Goal: Transaction & Acquisition: Purchase product/service

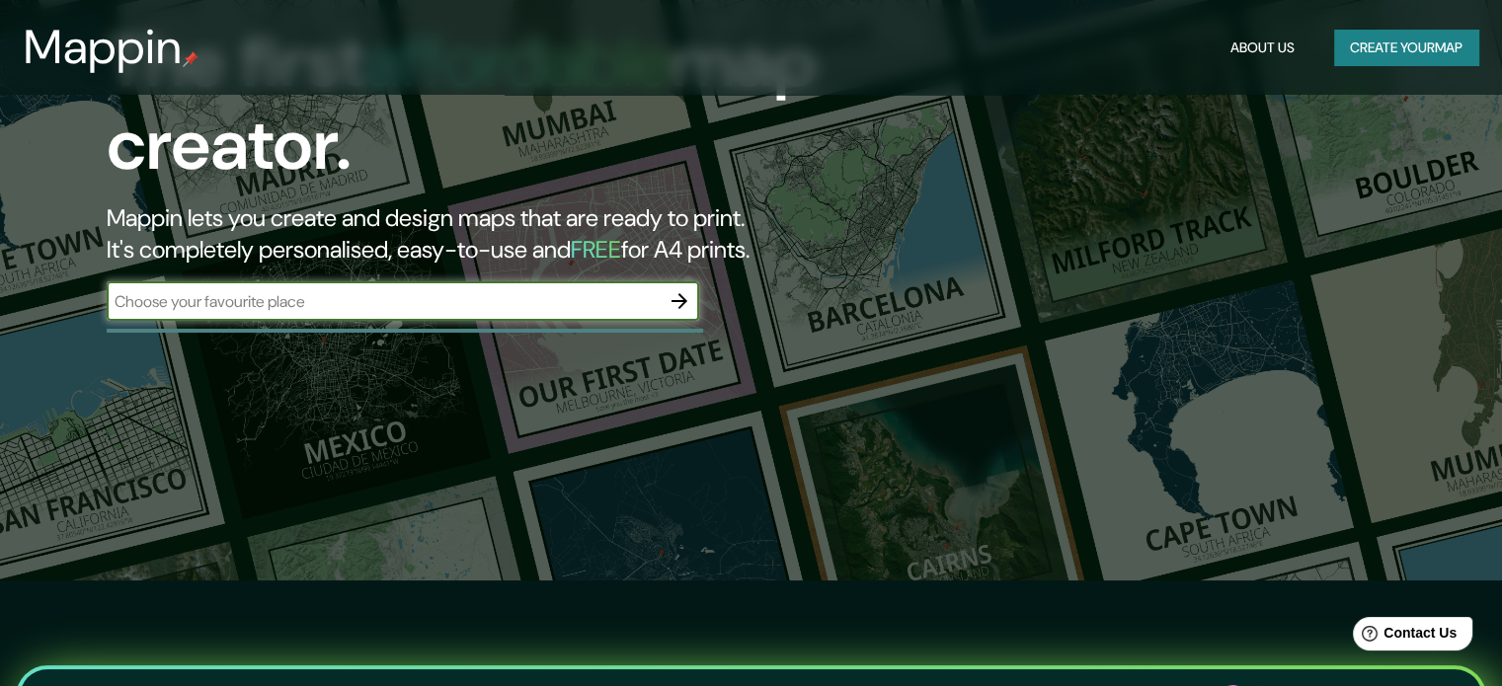
scroll to position [99, 0]
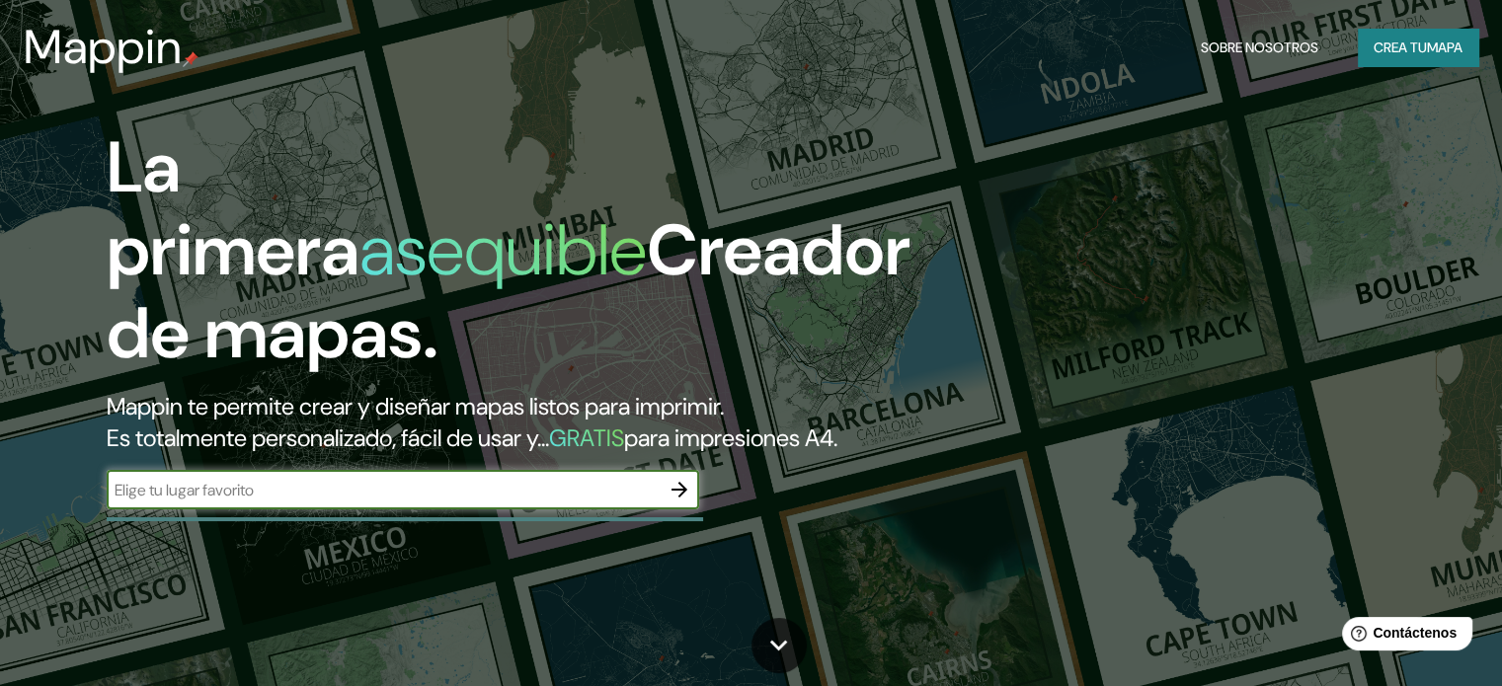
click at [265, 502] on input "text" at bounding box center [383, 490] width 553 height 23
type input "AV TACNA LIMA PERU"
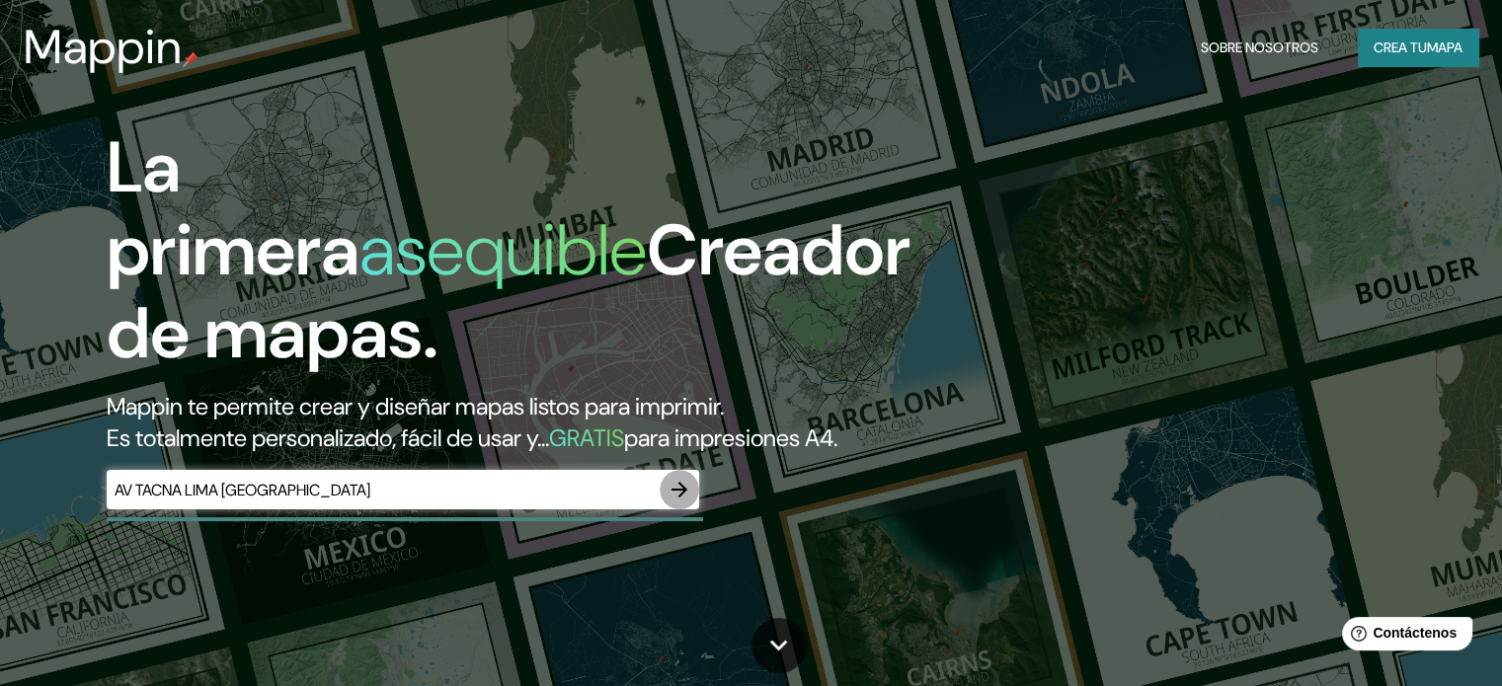
click at [686, 502] on icon "button" at bounding box center [680, 490] width 24 height 24
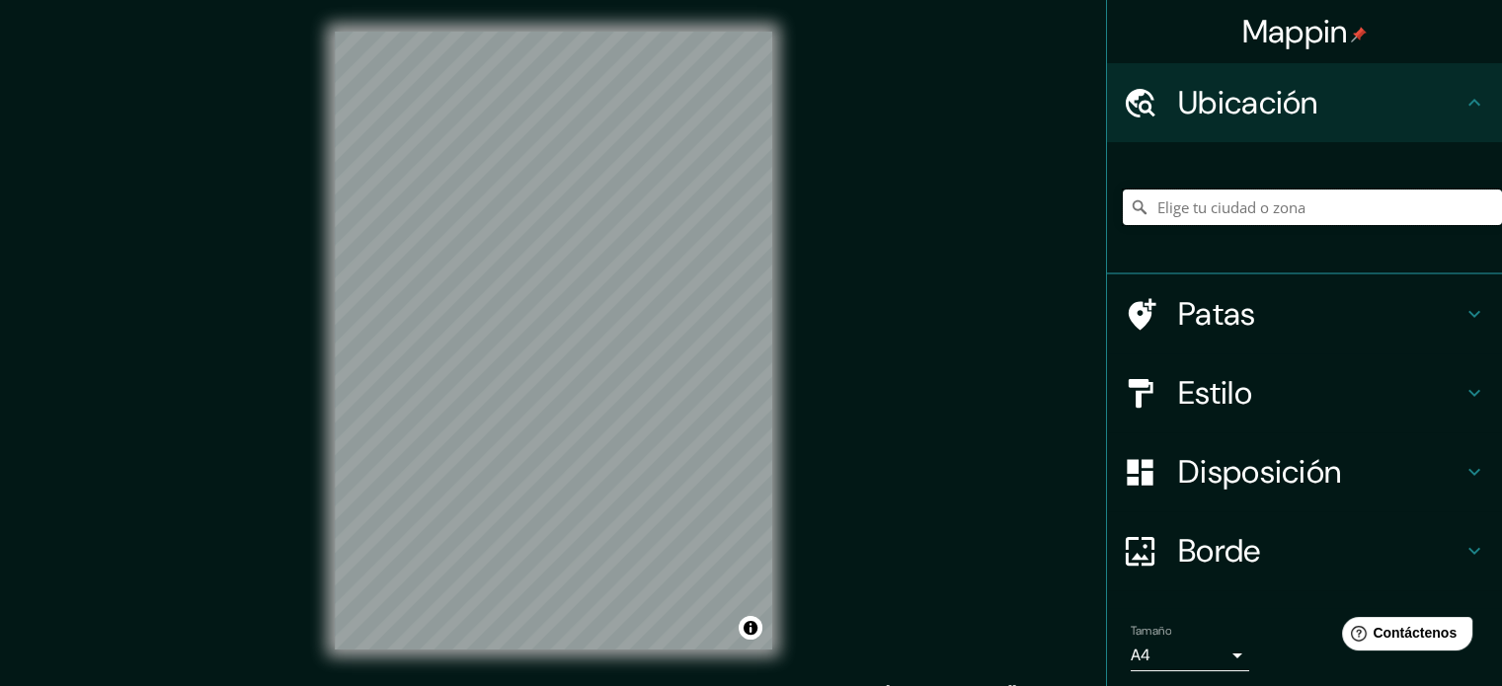
click at [1185, 199] on input "Elige tu ciudad o zona" at bounding box center [1312, 208] width 379 height 36
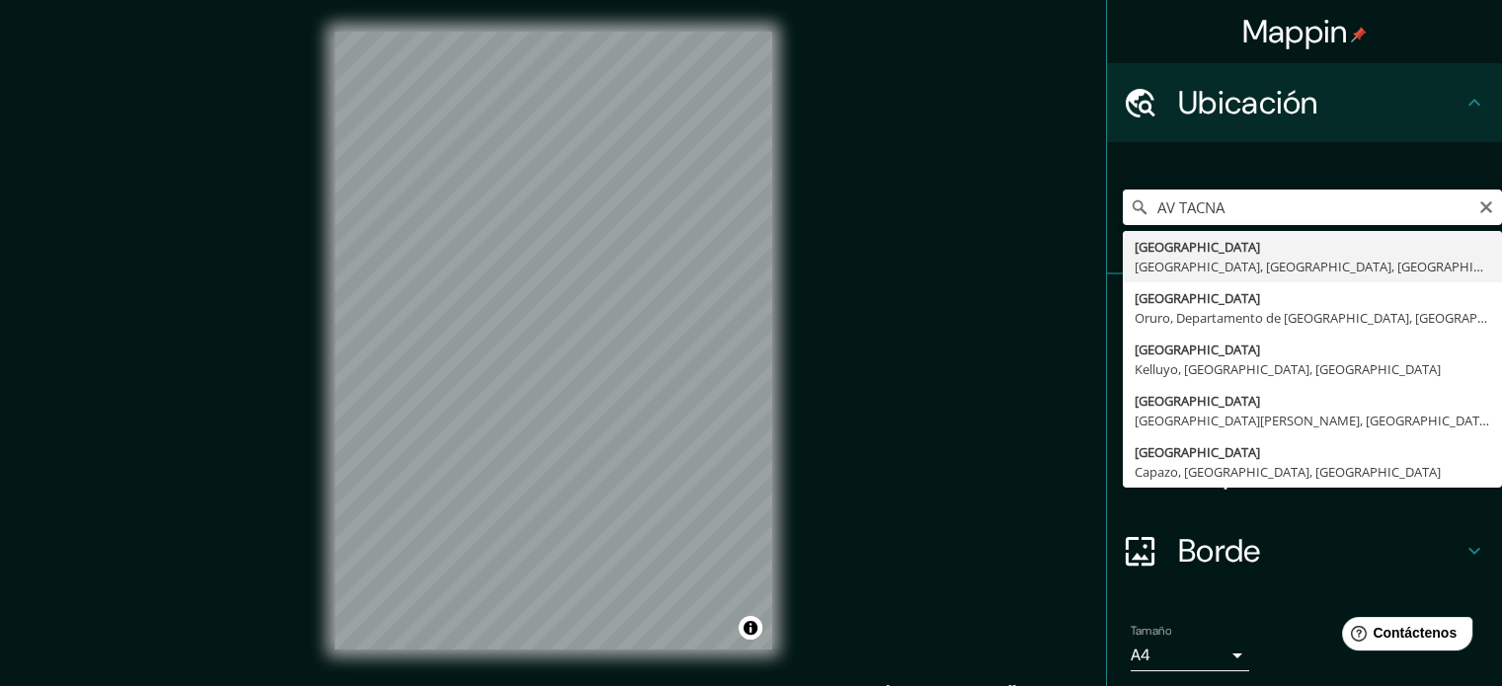
type input "Avenida Tacna, Lima, Provincia de Lima, Perú"
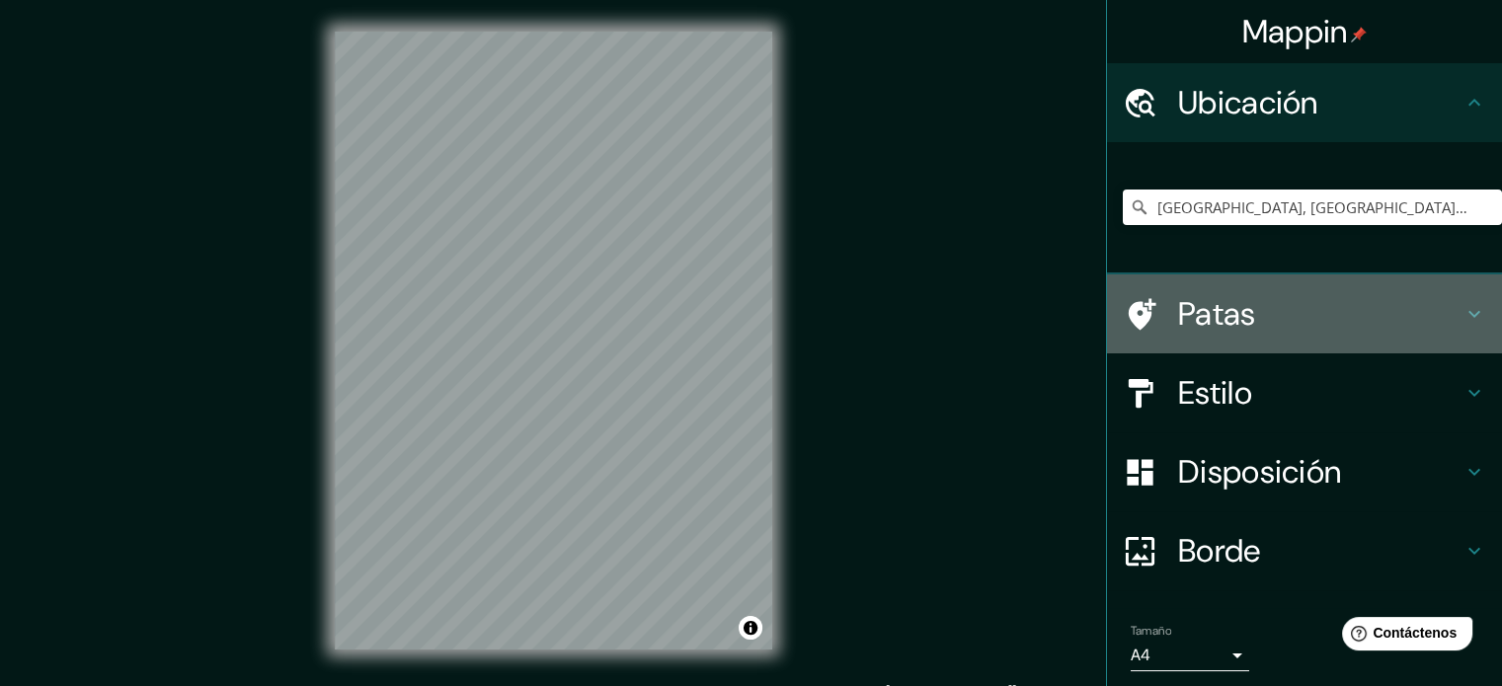
click at [1178, 307] on font "Patas" at bounding box center [1217, 313] width 78 height 41
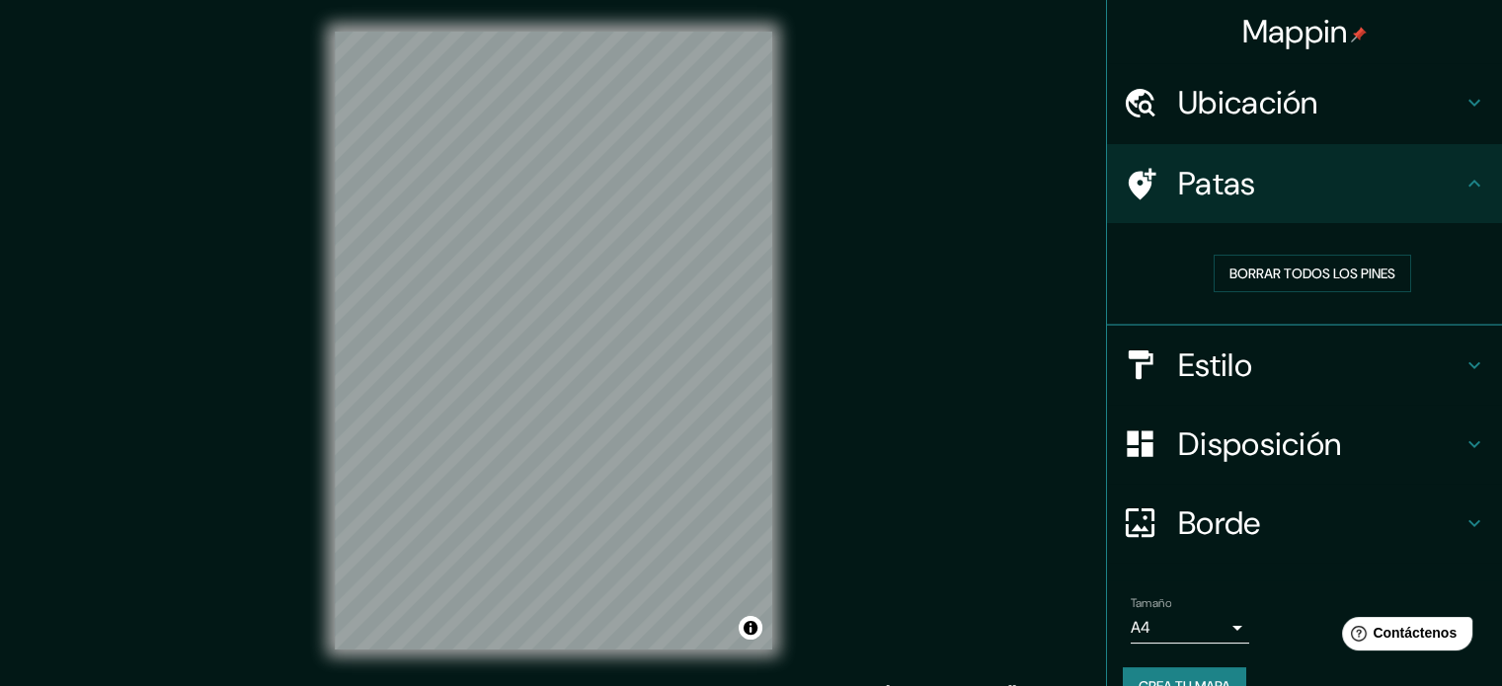
click at [1219, 195] on font "Patas" at bounding box center [1217, 183] width 78 height 41
click at [1470, 190] on div "Patas" at bounding box center [1304, 183] width 395 height 79
click at [1284, 371] on h4 "Estilo" at bounding box center [1320, 366] width 284 height 40
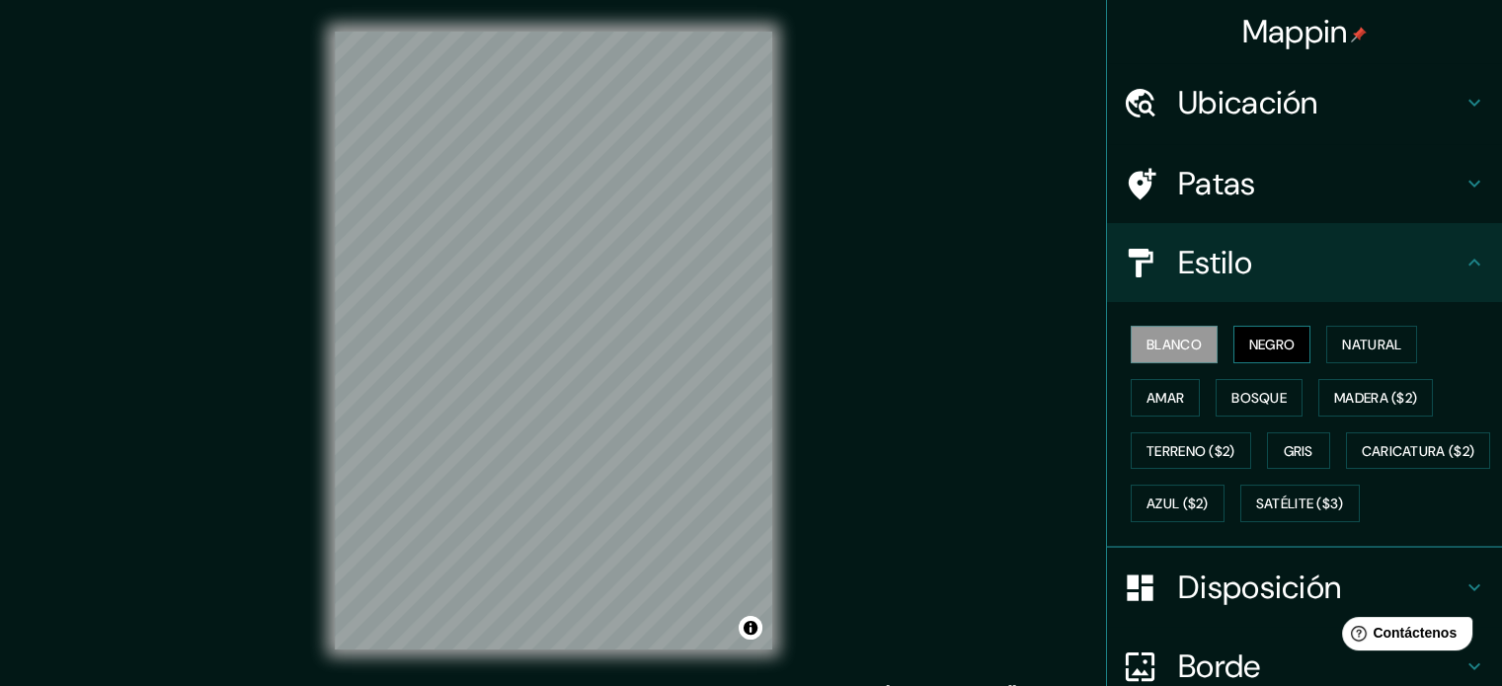
click at [1249, 348] on font "Negro" at bounding box center [1272, 345] width 46 height 18
click at [1360, 346] on font "Natural" at bounding box center [1371, 345] width 59 height 18
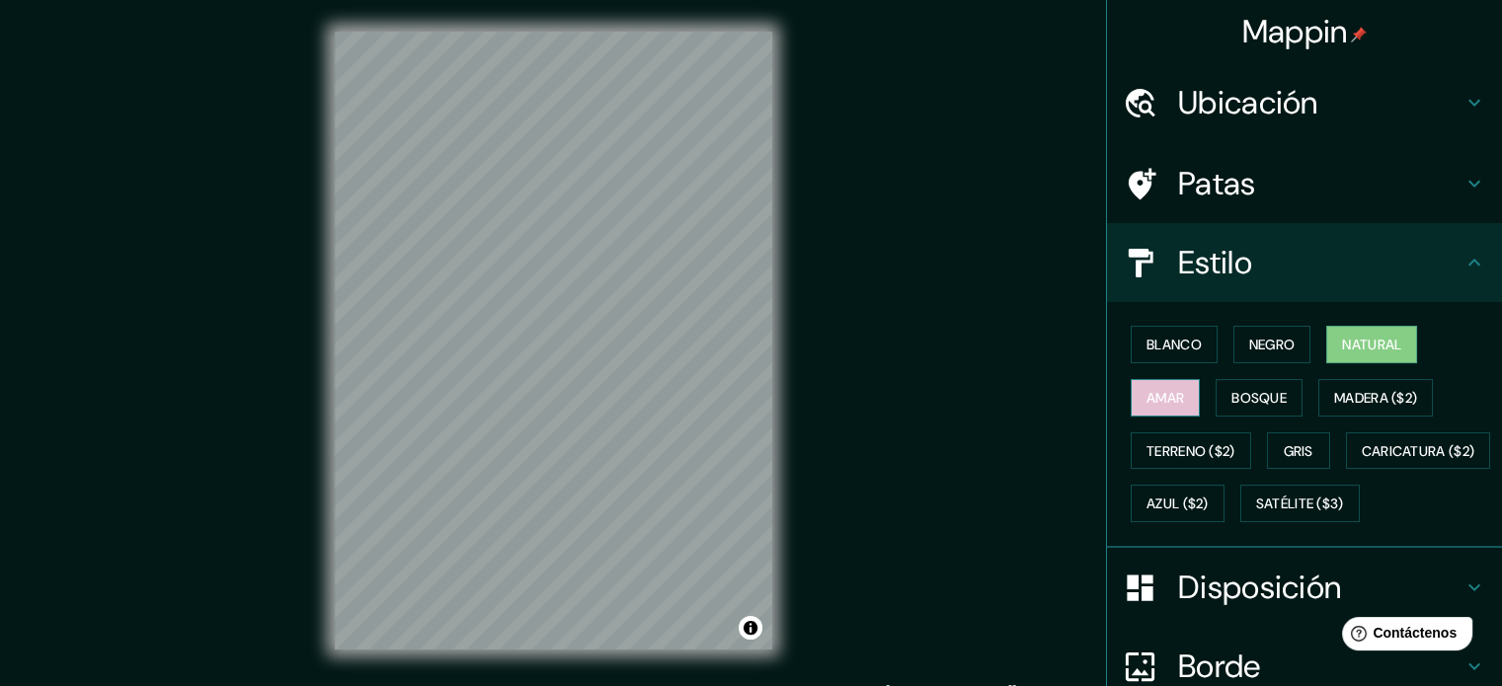
click at [1131, 401] on button "Amar" at bounding box center [1165, 398] width 69 height 38
click at [1231, 399] on font "Bosque" at bounding box center [1258, 398] width 55 height 18
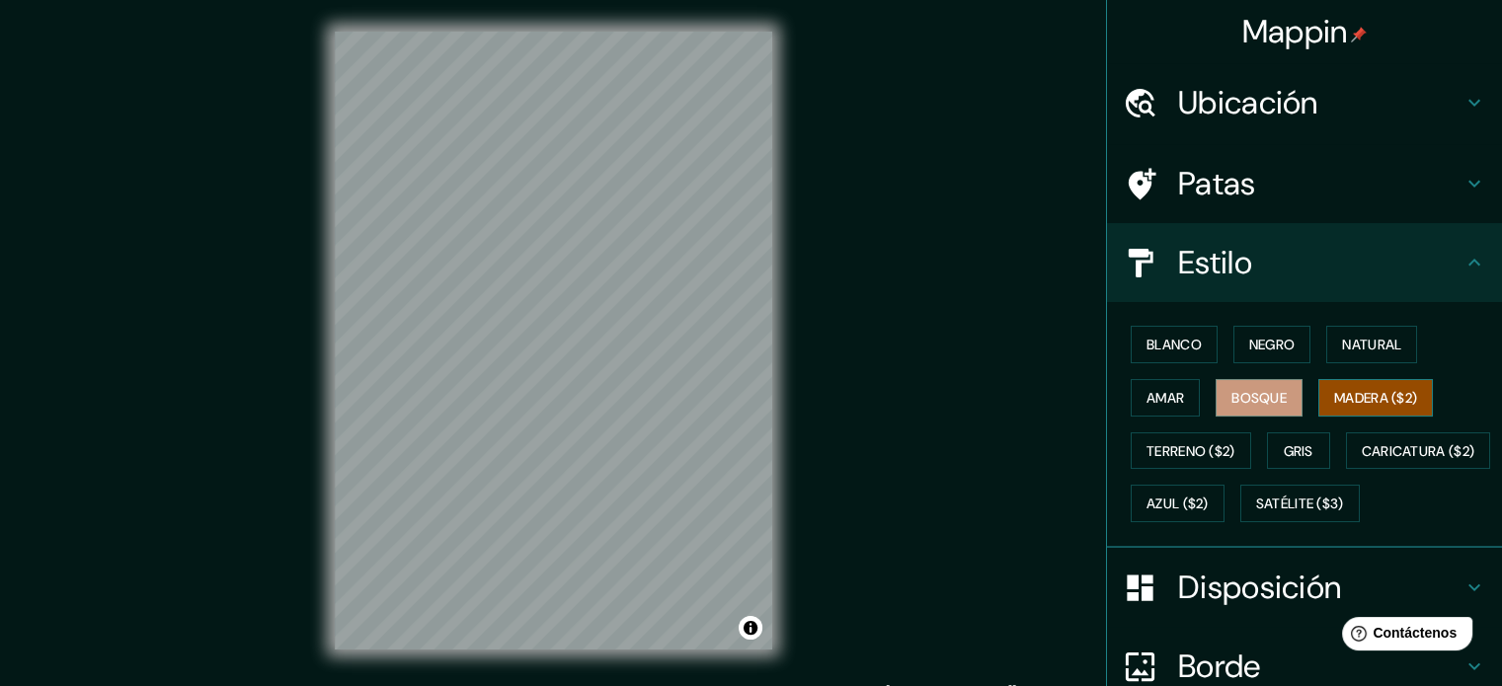
click at [1362, 392] on font "Madera ($2)" at bounding box center [1375, 398] width 83 height 18
click at [1155, 454] on font "Terreno ($2)" at bounding box center [1191, 451] width 89 height 18
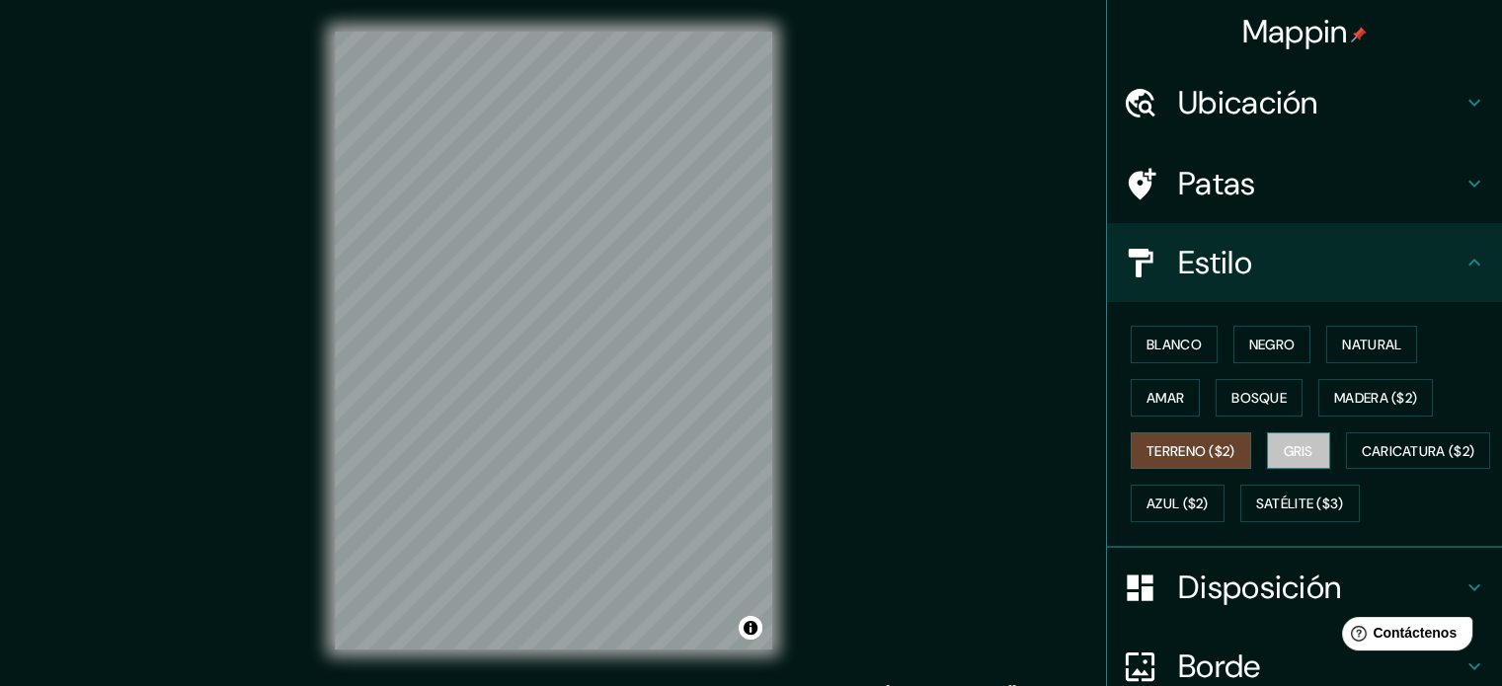
click at [1286, 443] on font "Gris" at bounding box center [1299, 451] width 30 height 18
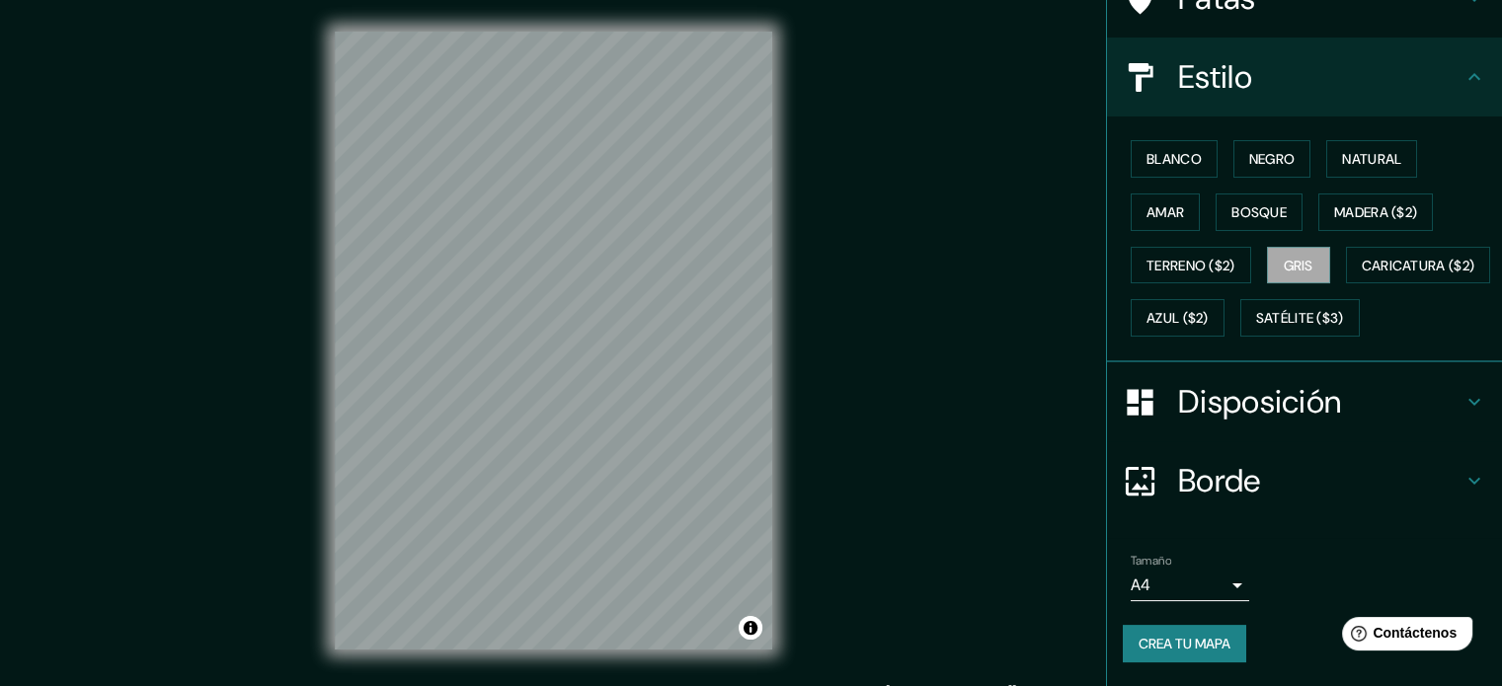
click at [1240, 403] on font "Disposición" at bounding box center [1259, 401] width 163 height 41
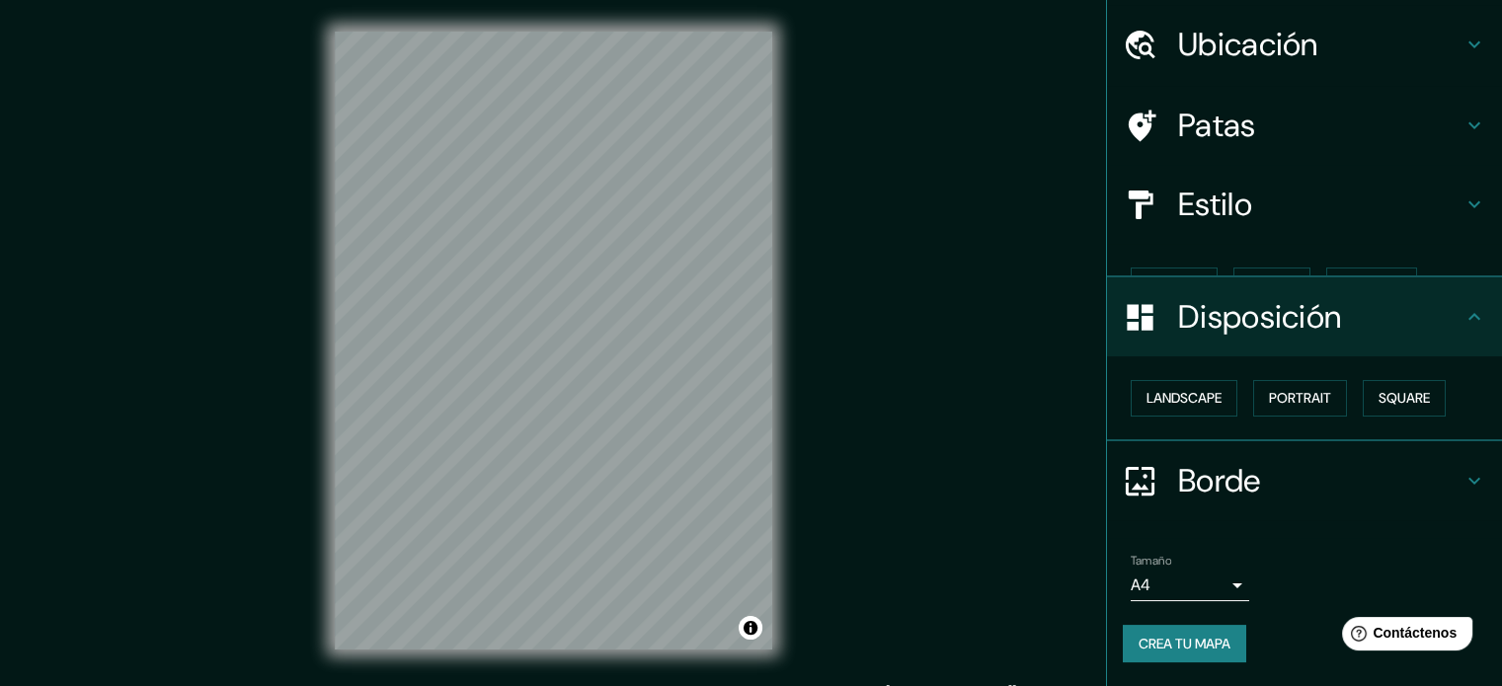
scroll to position [24, 0]
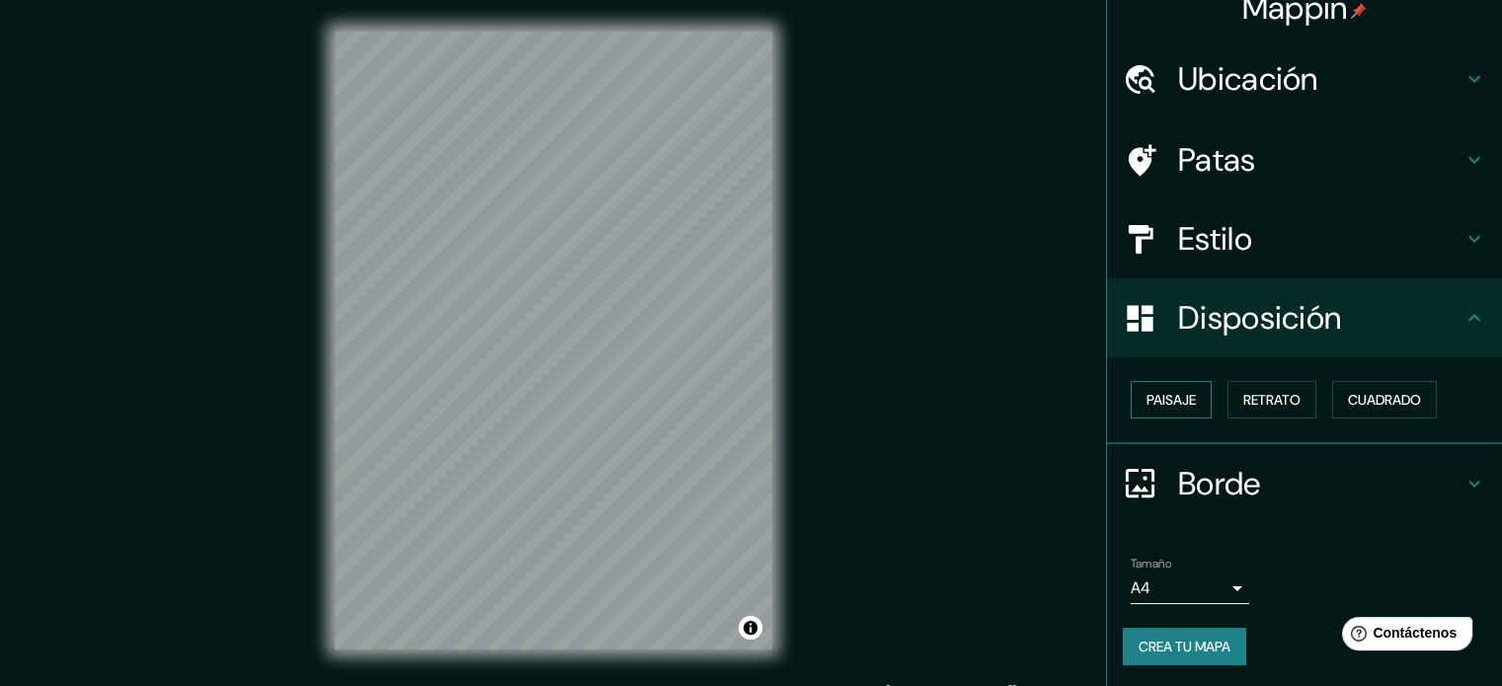
click at [1147, 406] on font "Paisaje" at bounding box center [1171, 400] width 49 height 18
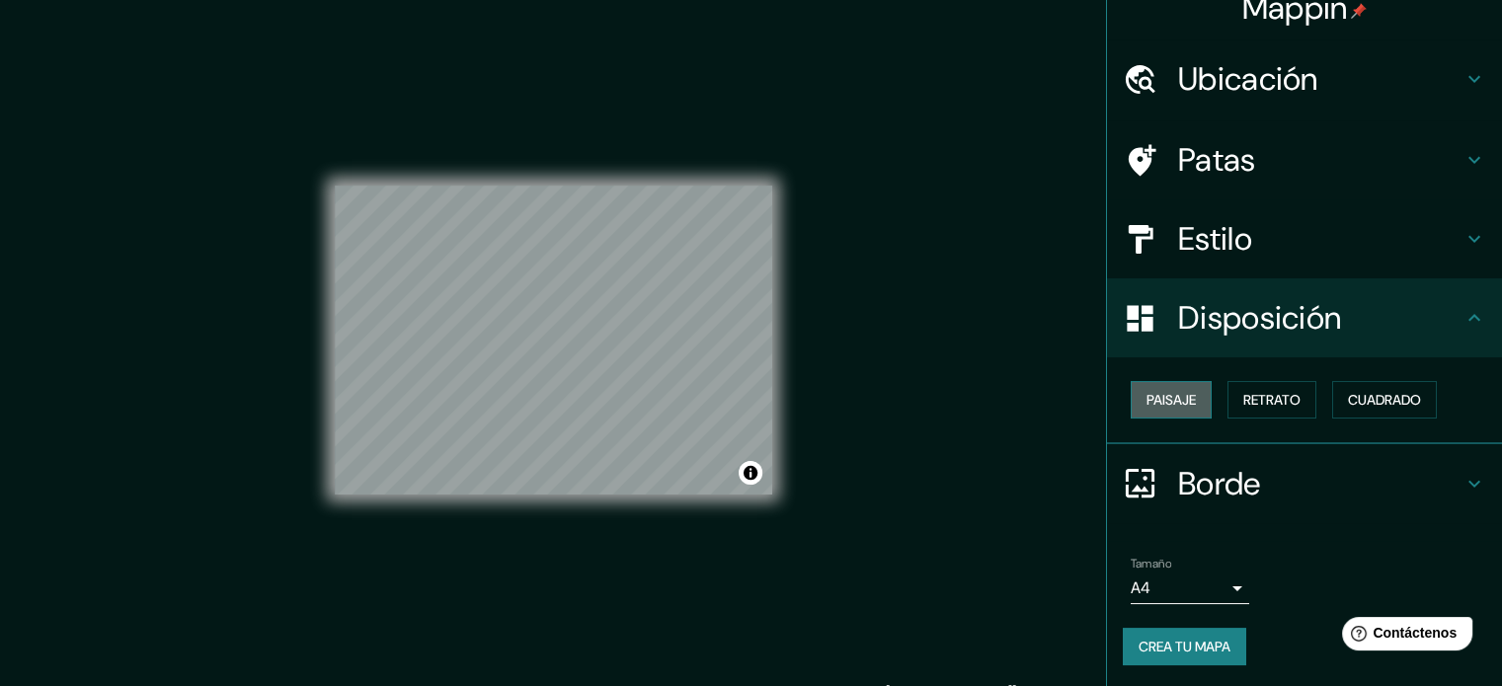
click at [1147, 406] on font "Paisaje" at bounding box center [1171, 400] width 49 height 18
click at [1243, 408] on font "Retrato" at bounding box center [1271, 400] width 57 height 26
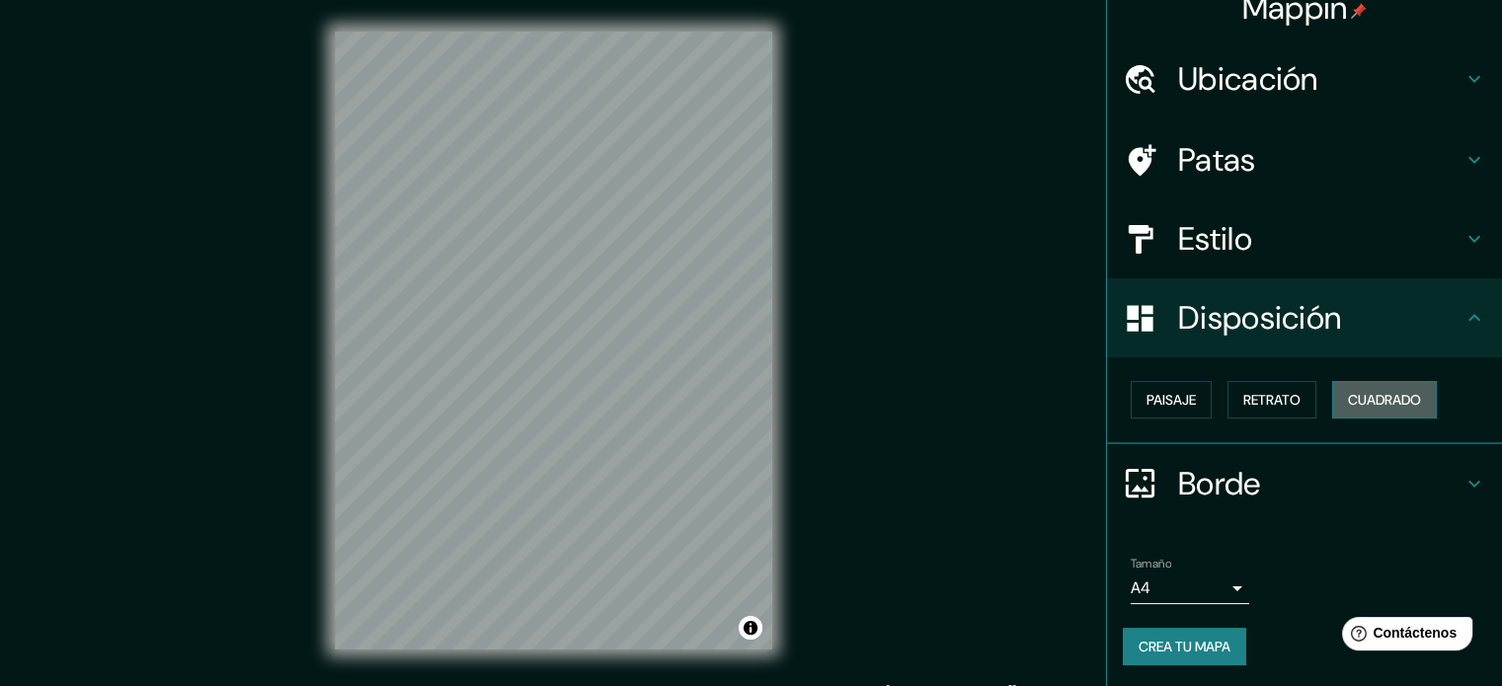
click at [1367, 398] on font "Cuadrado" at bounding box center [1384, 400] width 73 height 18
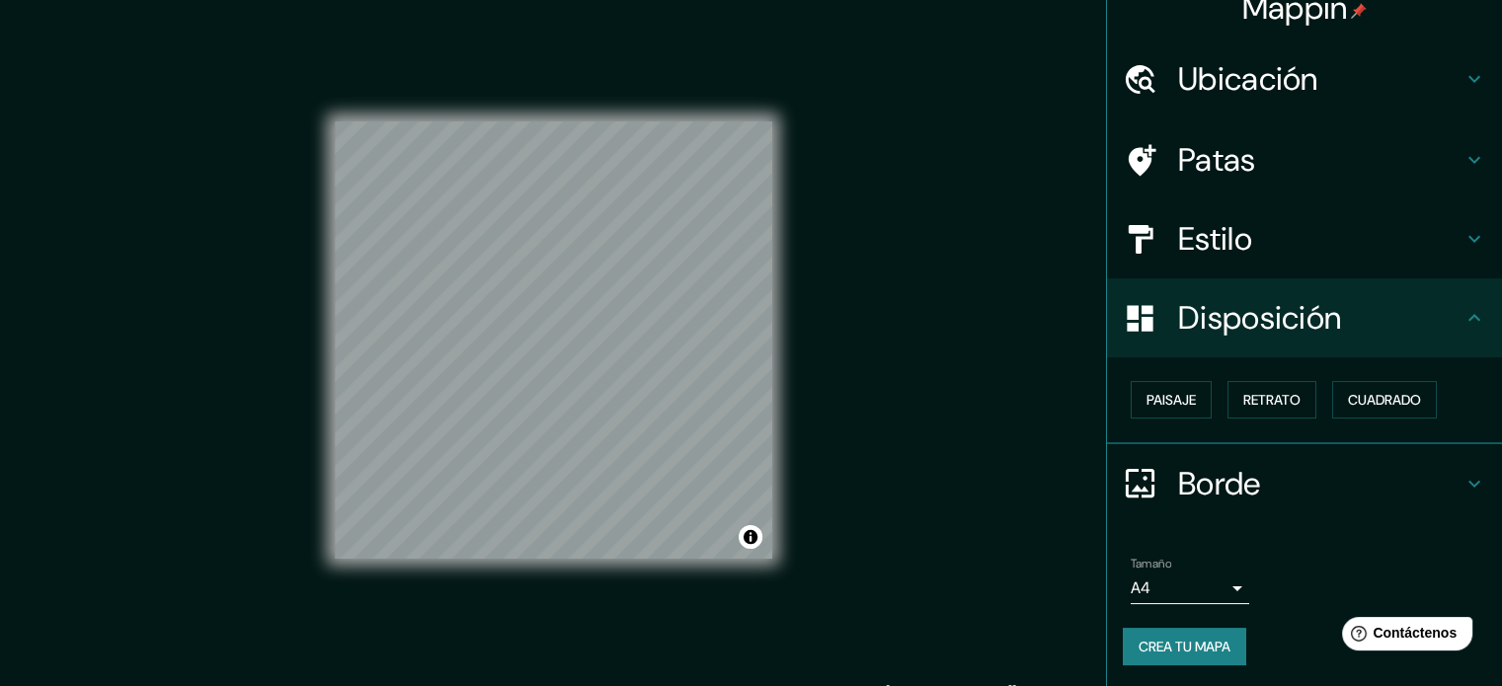
click at [1213, 486] on font "Borde" at bounding box center [1219, 483] width 83 height 41
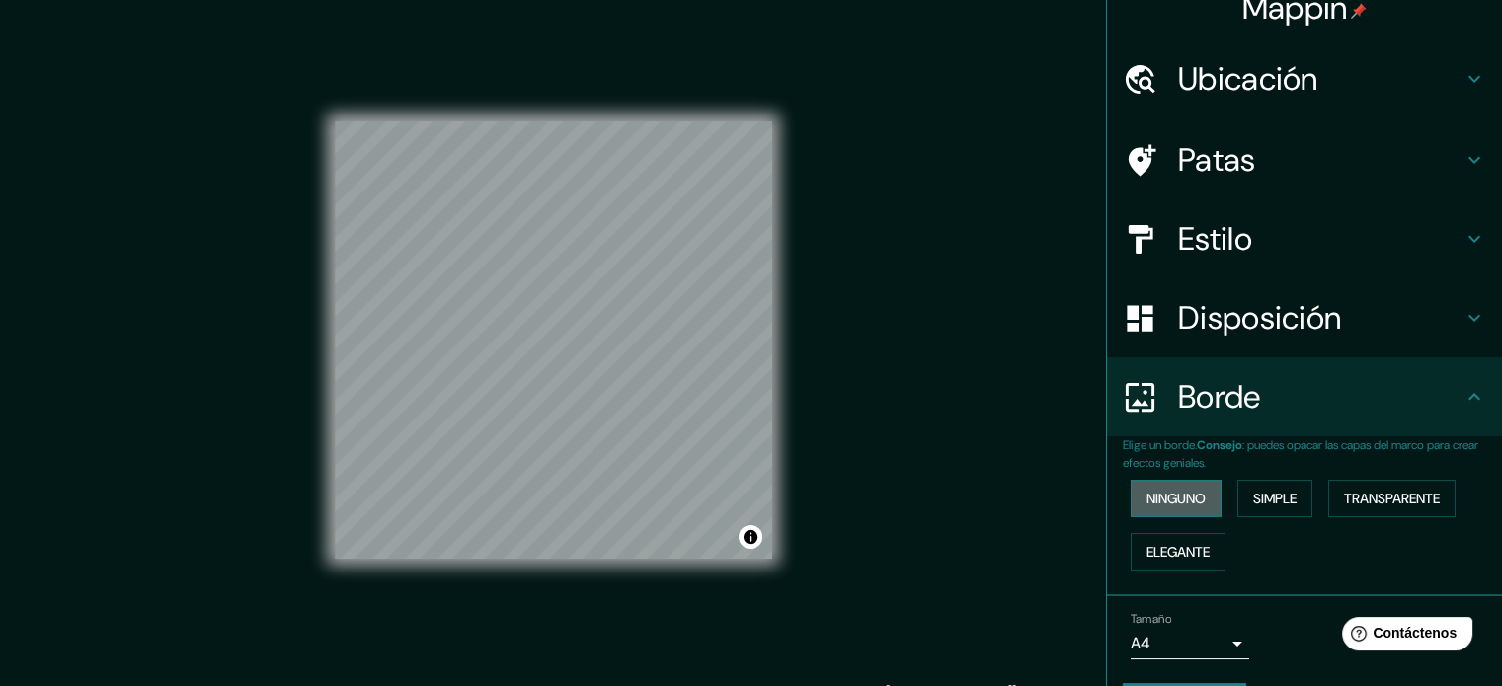
click at [1168, 501] on font "Ninguno" at bounding box center [1176, 499] width 59 height 18
click at [1358, 501] on font "Transparente" at bounding box center [1392, 499] width 96 height 18
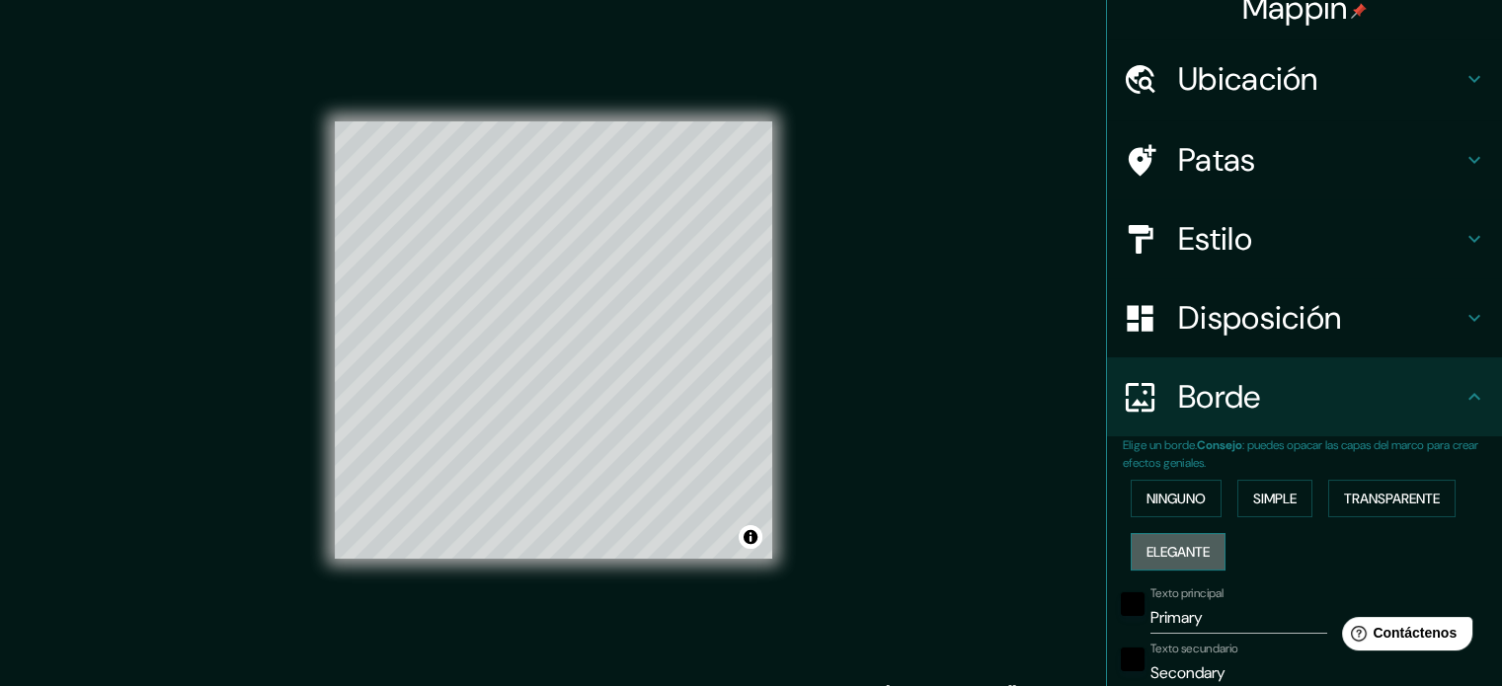
click at [1147, 548] on font "Elegante" at bounding box center [1178, 552] width 63 height 18
click at [1159, 511] on button "Ninguno" at bounding box center [1176, 499] width 91 height 38
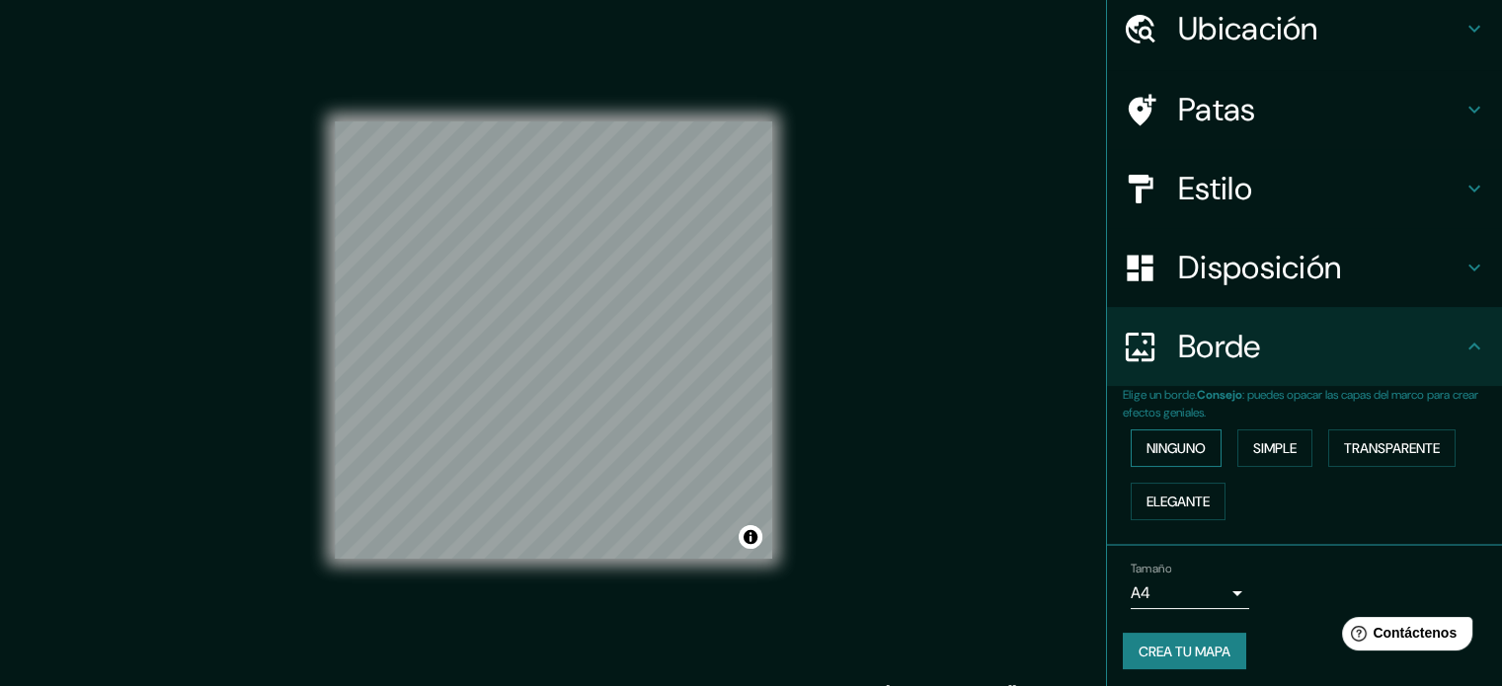
scroll to position [79, 0]
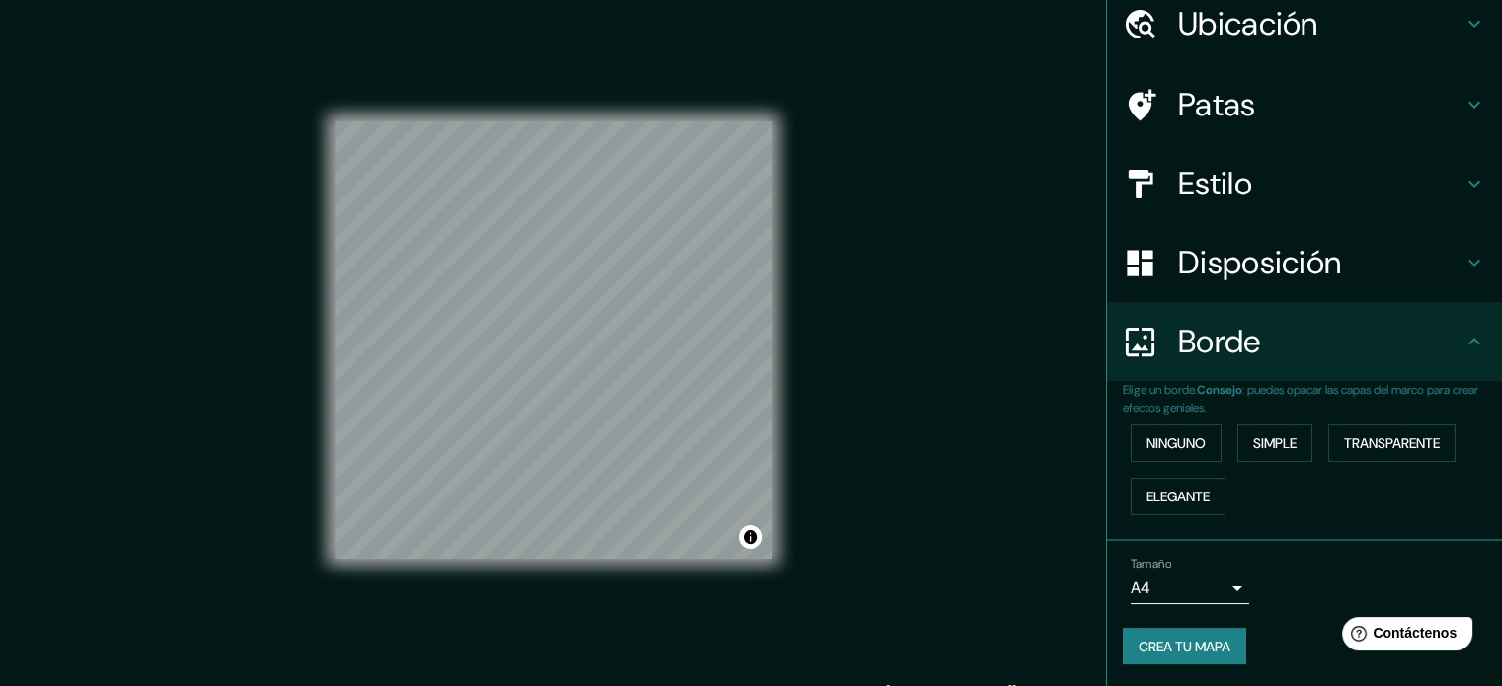
click at [1190, 584] on body "Mappin Ubicación Avenida Tacna, Lima, Provincia de Lima, Perú Patas Estilo Disp…" at bounding box center [751, 343] width 1502 height 686
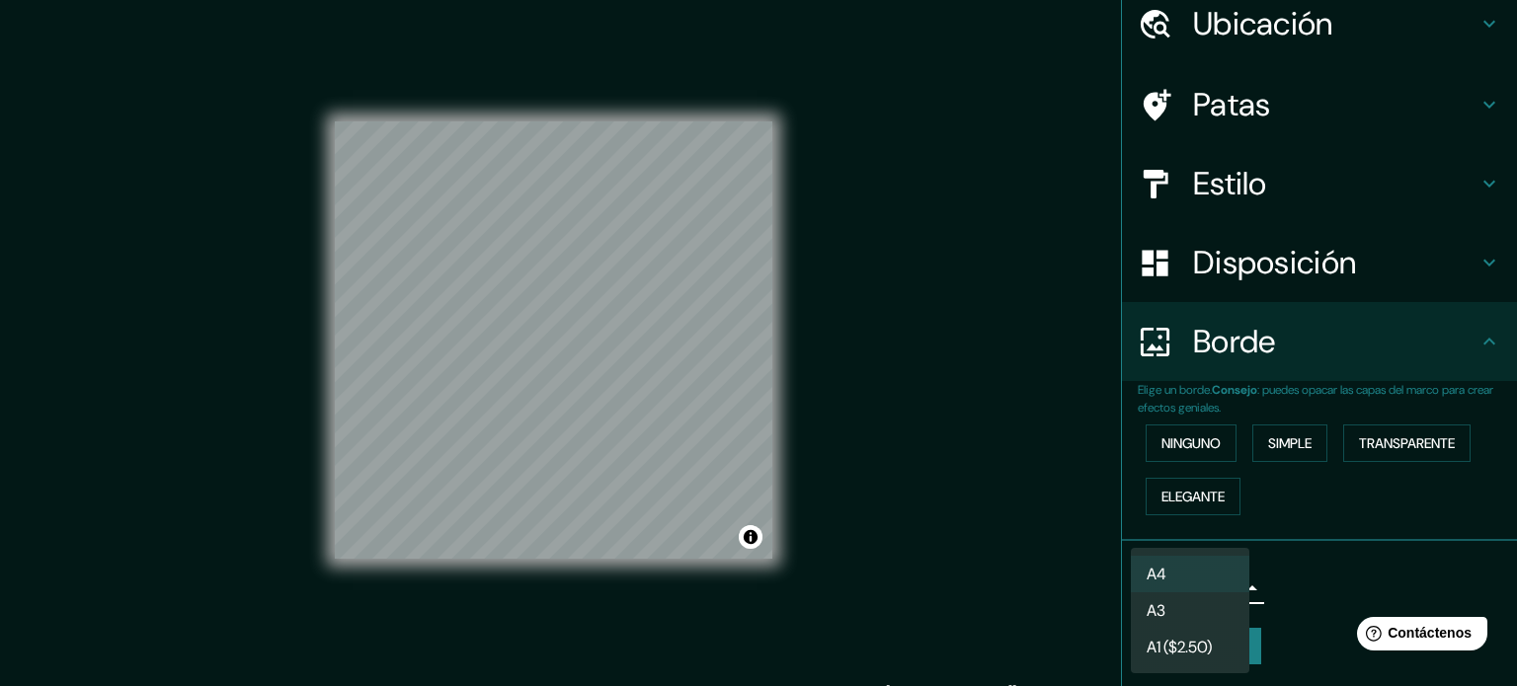
click at [1190, 584] on li "A4" at bounding box center [1190, 574] width 119 height 37
click at [1195, 582] on body "Mappin Ubicación Avenida Tacna, Lima, Provincia de Lima, Perú Patas Estilo Disp…" at bounding box center [758, 343] width 1517 height 686
click at [1193, 616] on li "A3" at bounding box center [1190, 611] width 119 height 37
type input "a4"
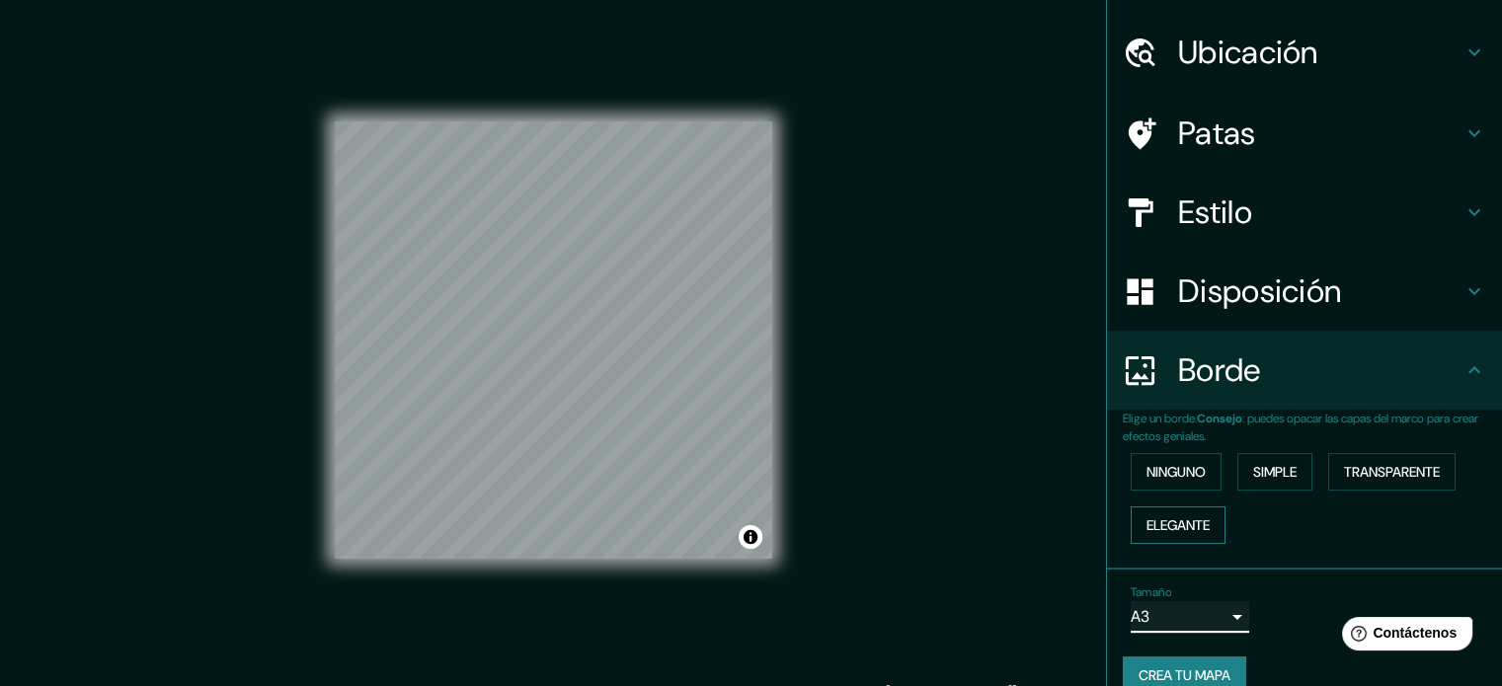
scroll to position [0, 0]
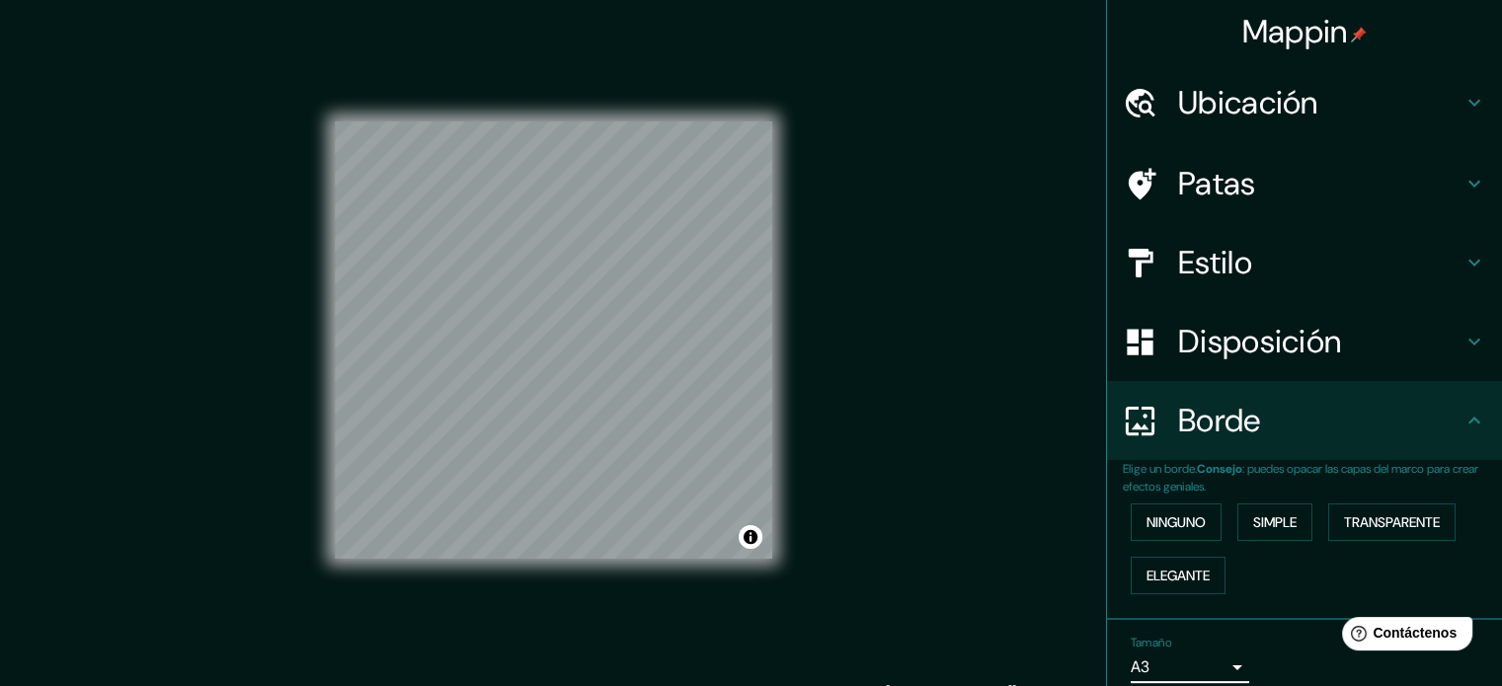
click at [1178, 106] on font "Ubicación" at bounding box center [1248, 102] width 140 height 41
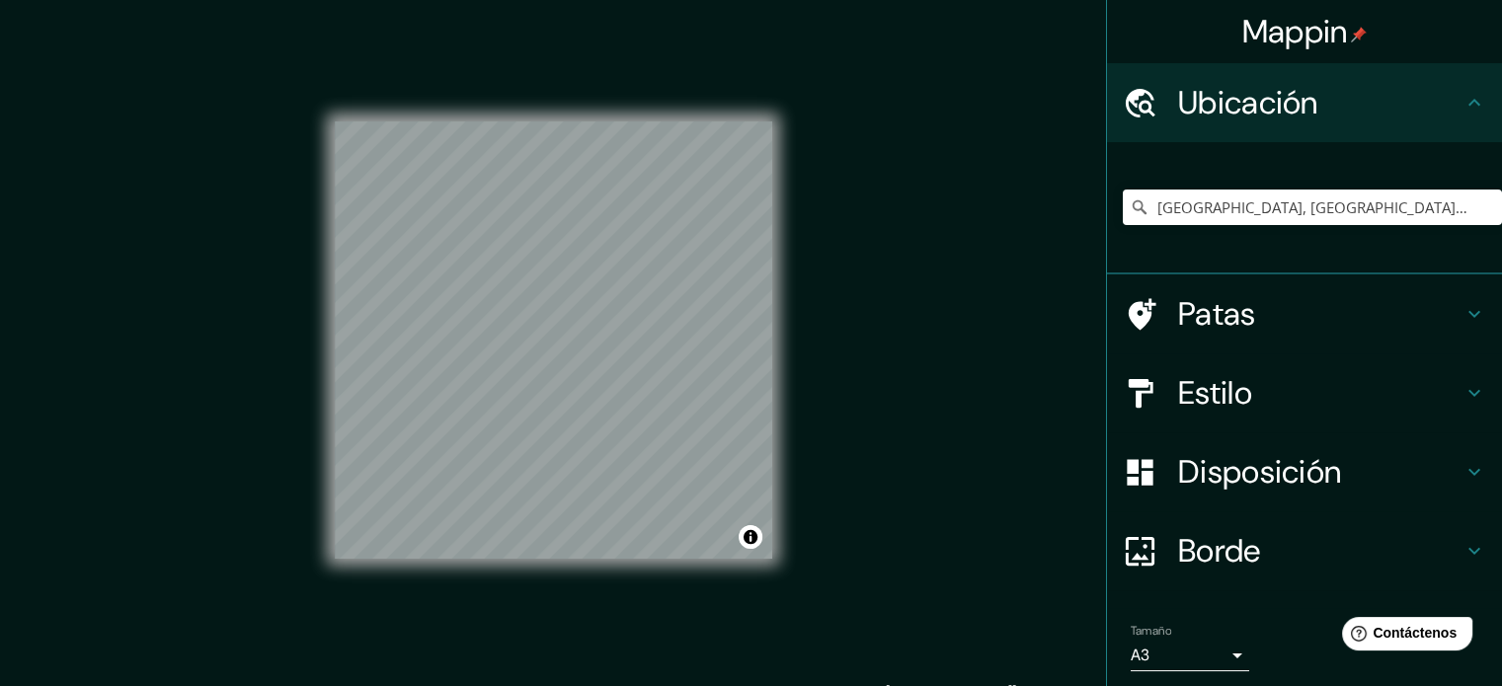
click at [1178, 106] on font "Ubicación" at bounding box center [1248, 102] width 140 height 41
click at [1185, 303] on font "Patas" at bounding box center [1217, 313] width 78 height 41
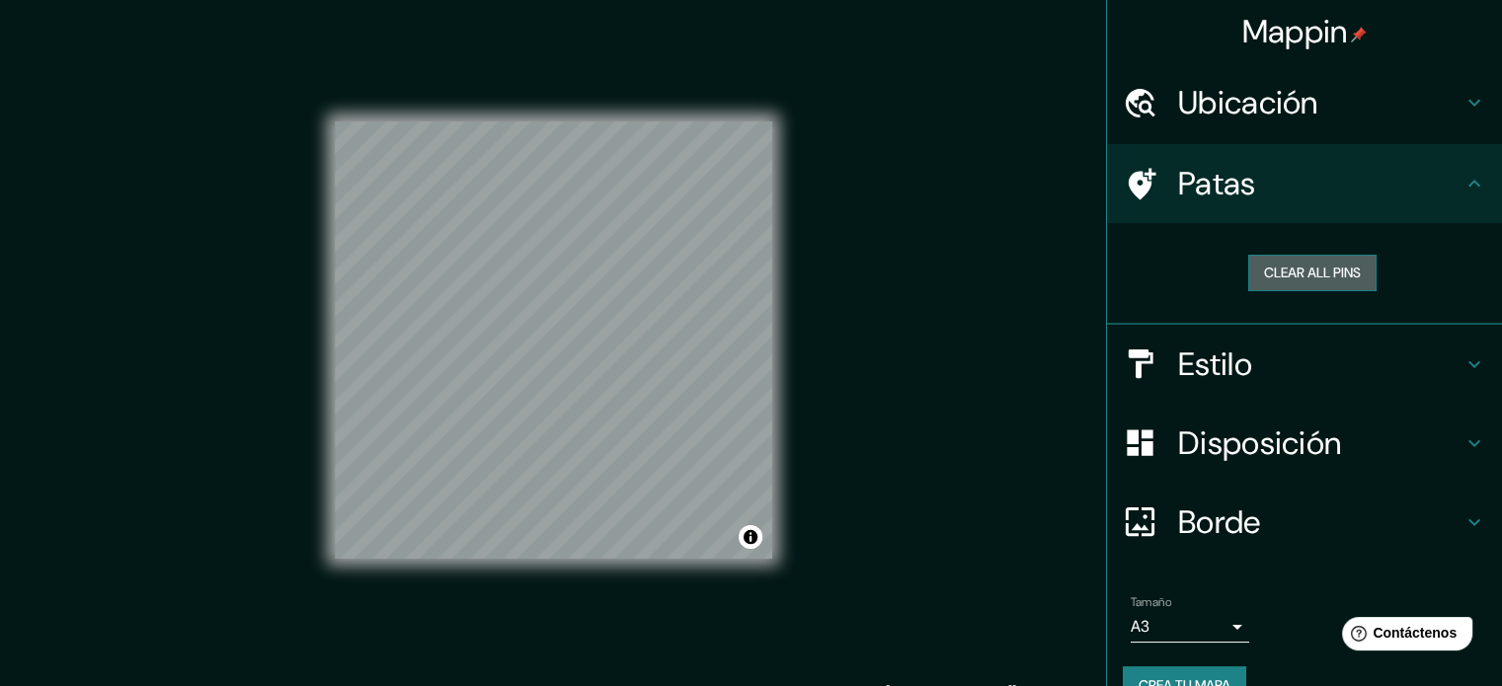
click at [1260, 275] on button "Clear all pins" at bounding box center [1312, 273] width 128 height 37
click at [601, 386] on div at bounding box center [602, 381] width 16 height 16
click at [626, 377] on div at bounding box center [620, 376] width 16 height 16
click at [628, 358] on div at bounding box center [627, 355] width 16 height 16
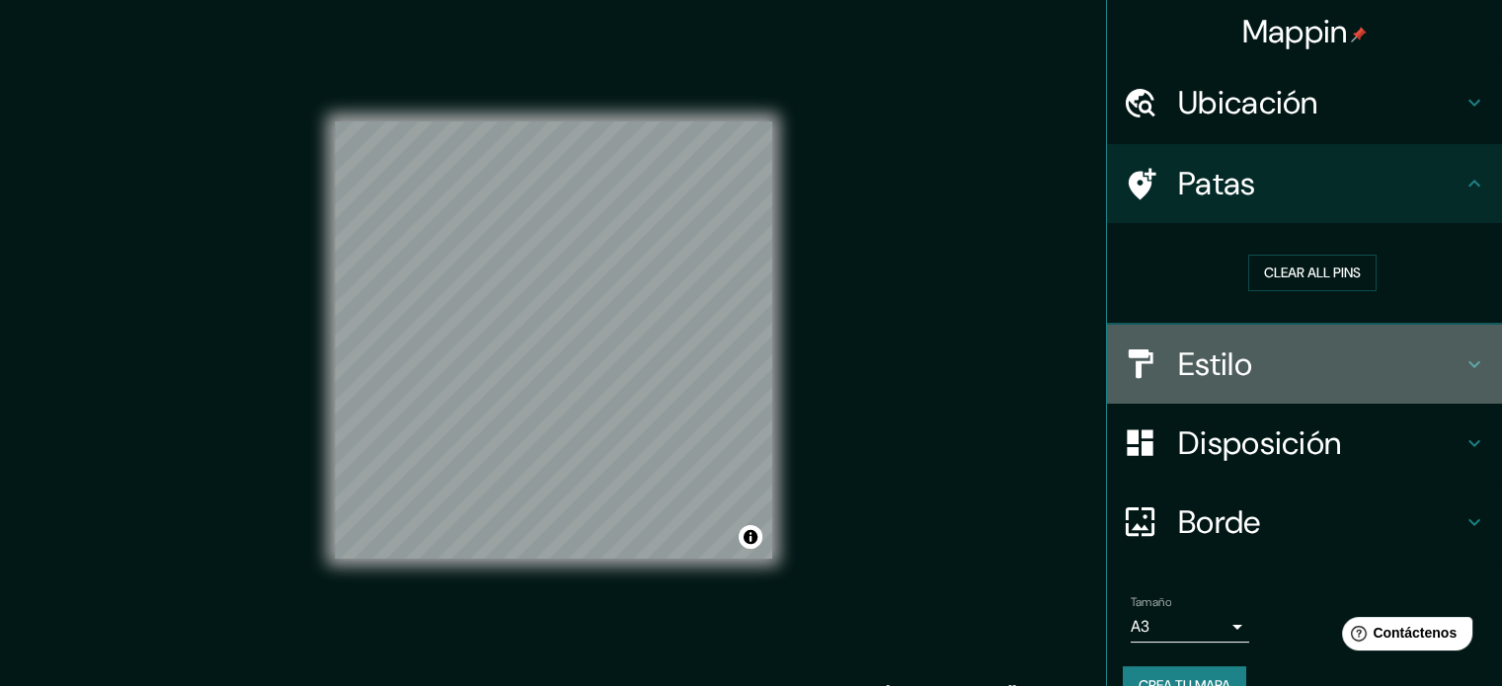
click at [1213, 348] on font "Estilo" at bounding box center [1215, 364] width 74 height 41
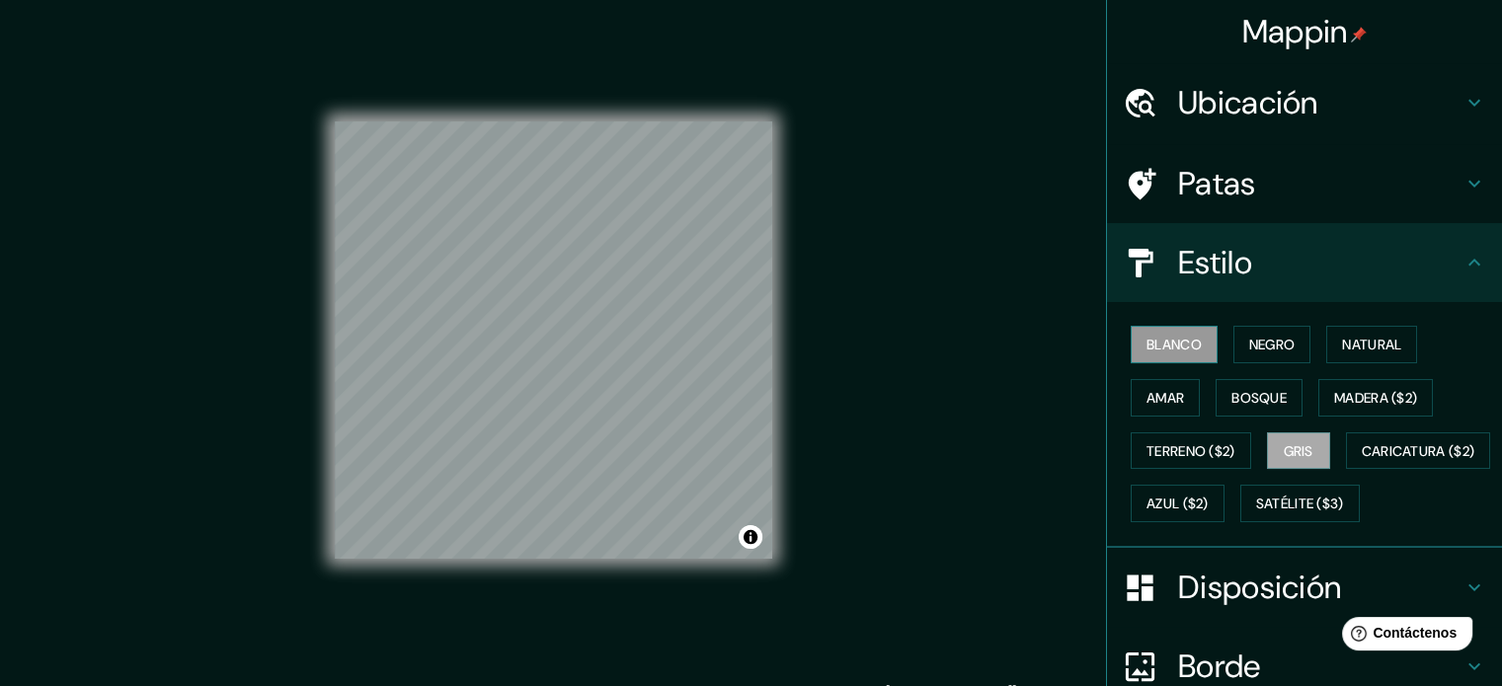
click at [1147, 350] on font "Blanco" at bounding box center [1174, 345] width 55 height 18
click at [1249, 347] on font "Negro" at bounding box center [1272, 345] width 46 height 18
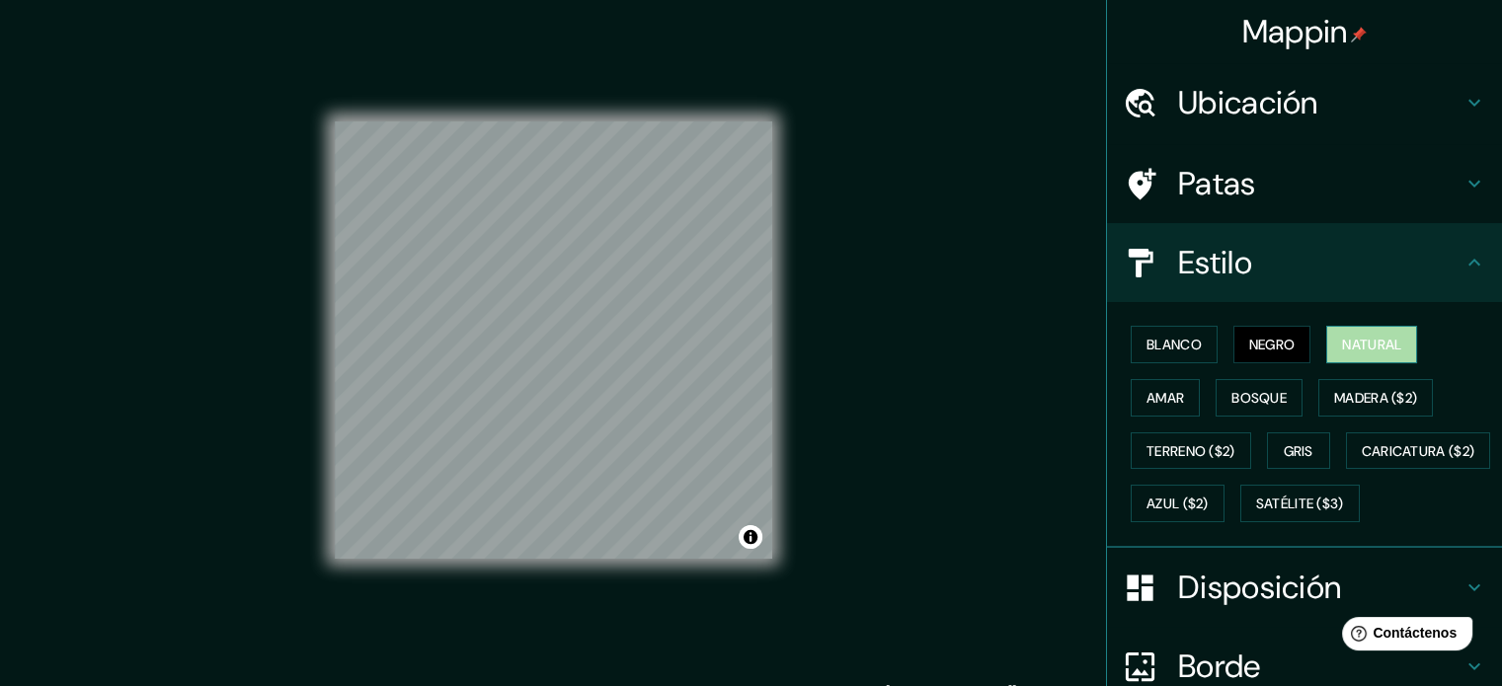
click at [1347, 345] on font "Natural" at bounding box center [1371, 345] width 59 height 18
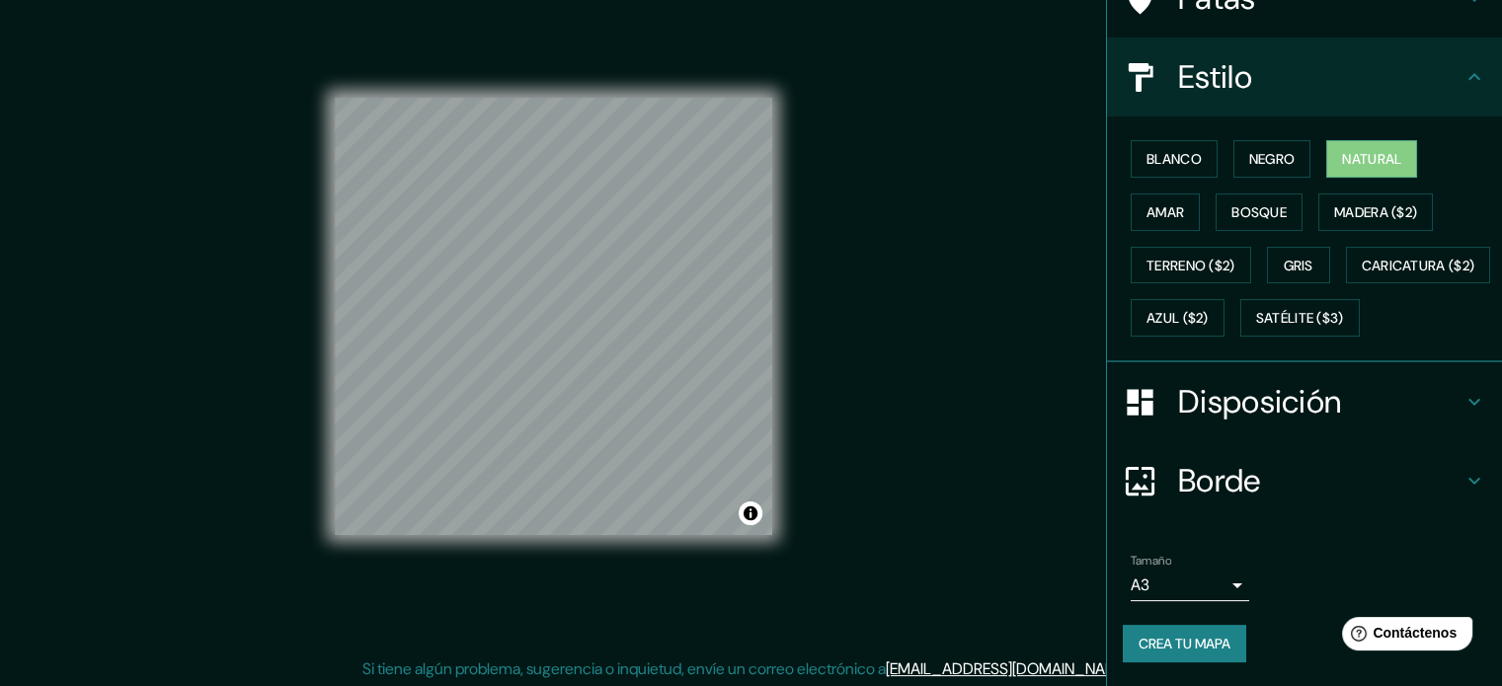
scroll to position [26, 0]
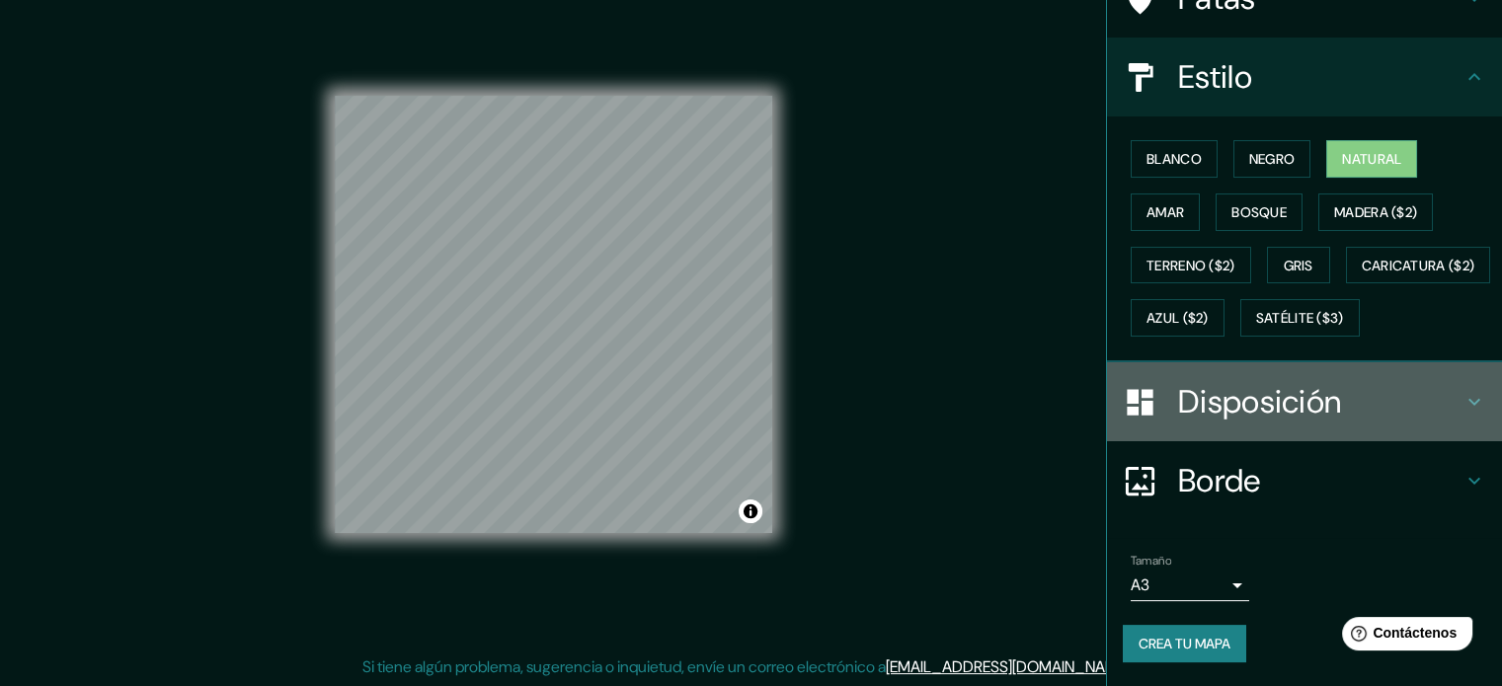
click at [1216, 391] on font "Disposición" at bounding box center [1259, 401] width 163 height 41
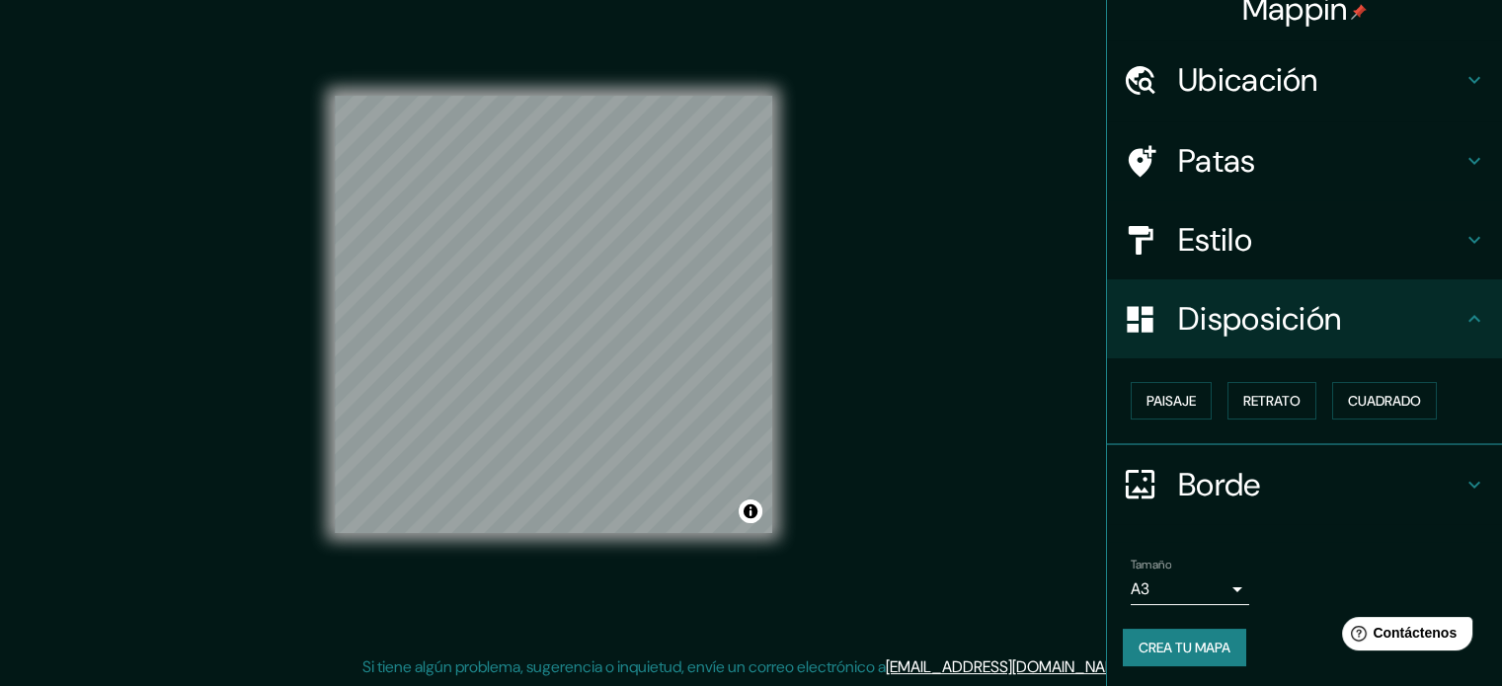
scroll to position [24, 0]
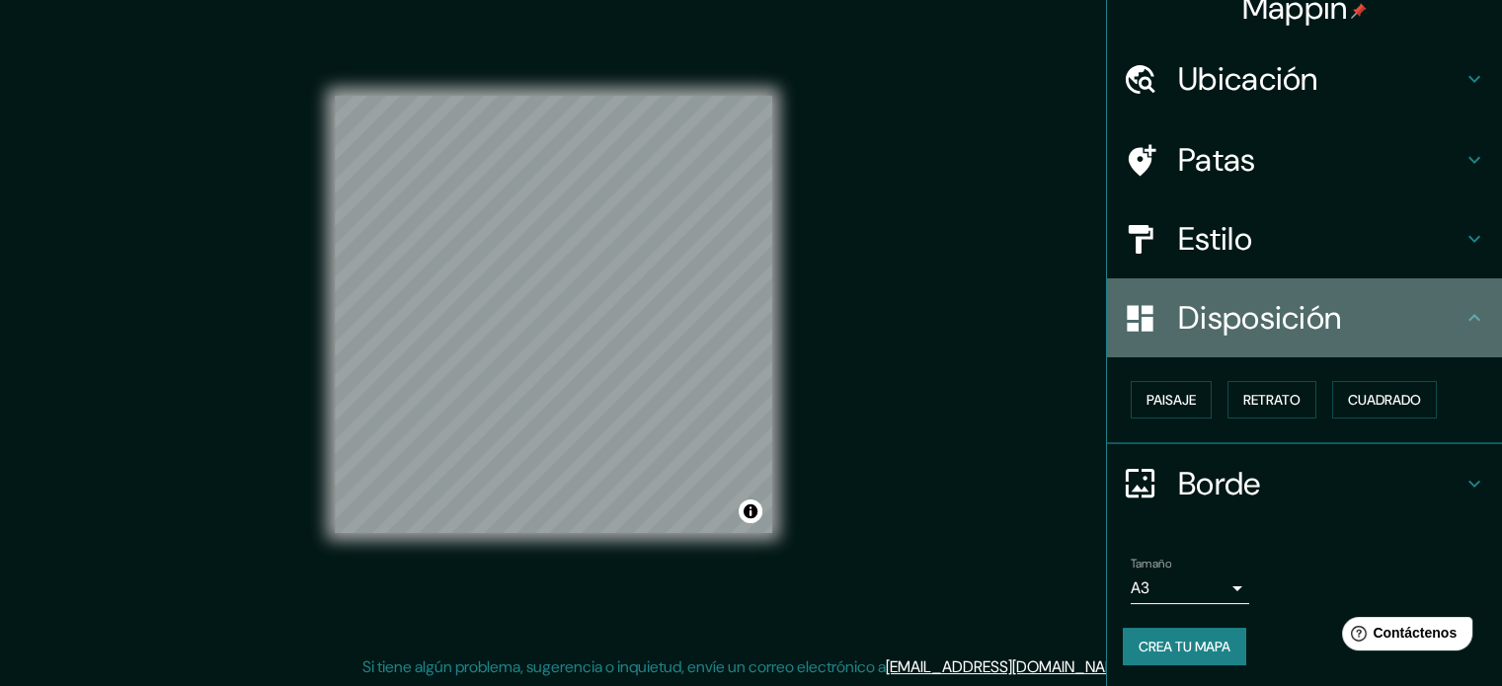
click at [1213, 345] on div "Disposición" at bounding box center [1304, 317] width 395 height 79
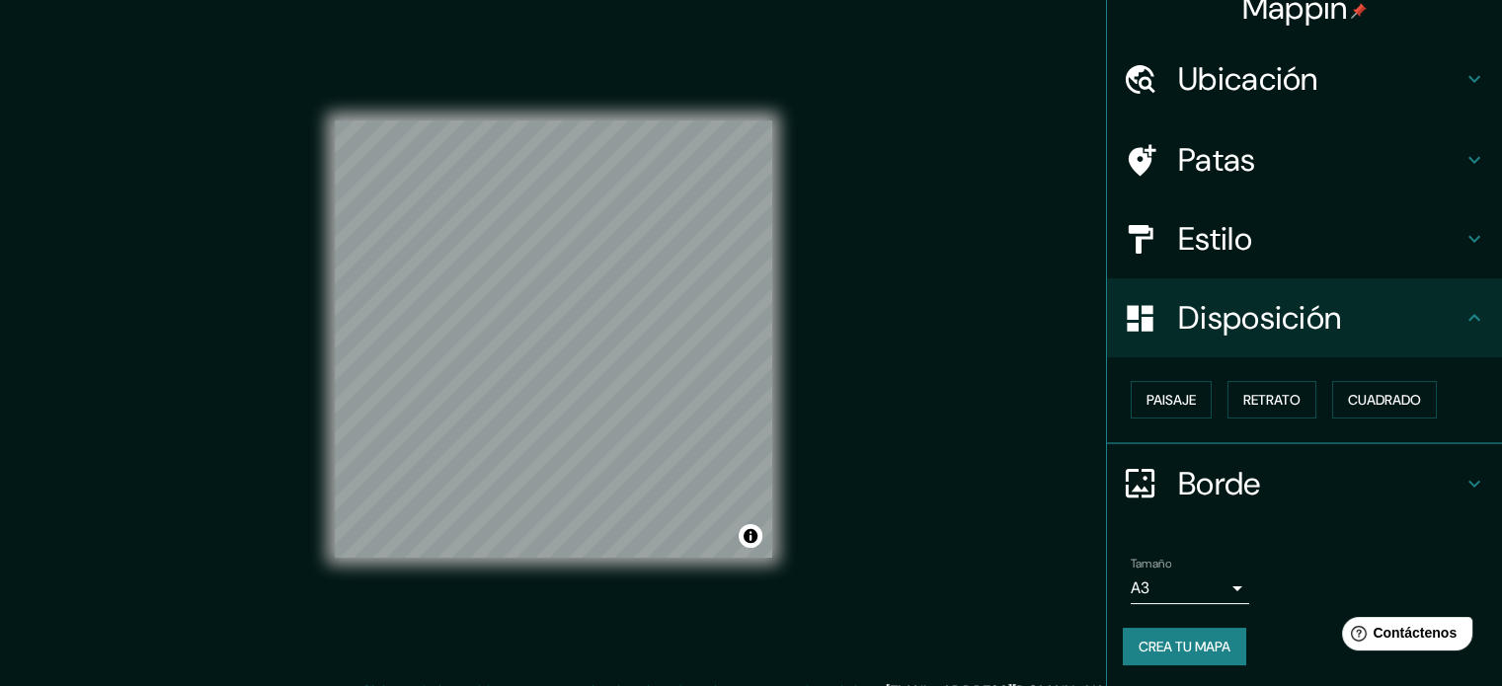
scroll to position [0, 0]
click at [1187, 229] on font "Estilo" at bounding box center [1215, 238] width 74 height 41
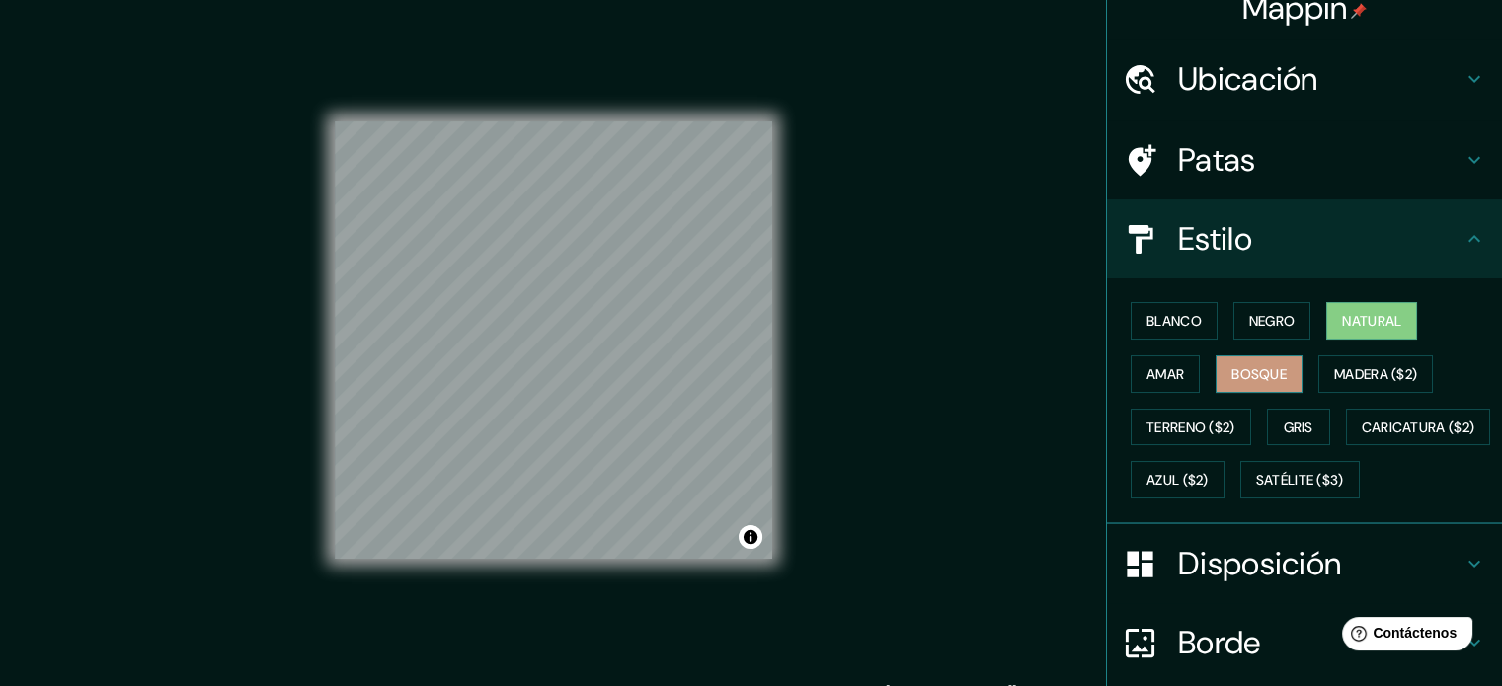
click at [1231, 381] on font "Bosque" at bounding box center [1258, 374] width 55 height 18
click at [1347, 327] on font "Natural" at bounding box center [1371, 321] width 59 height 18
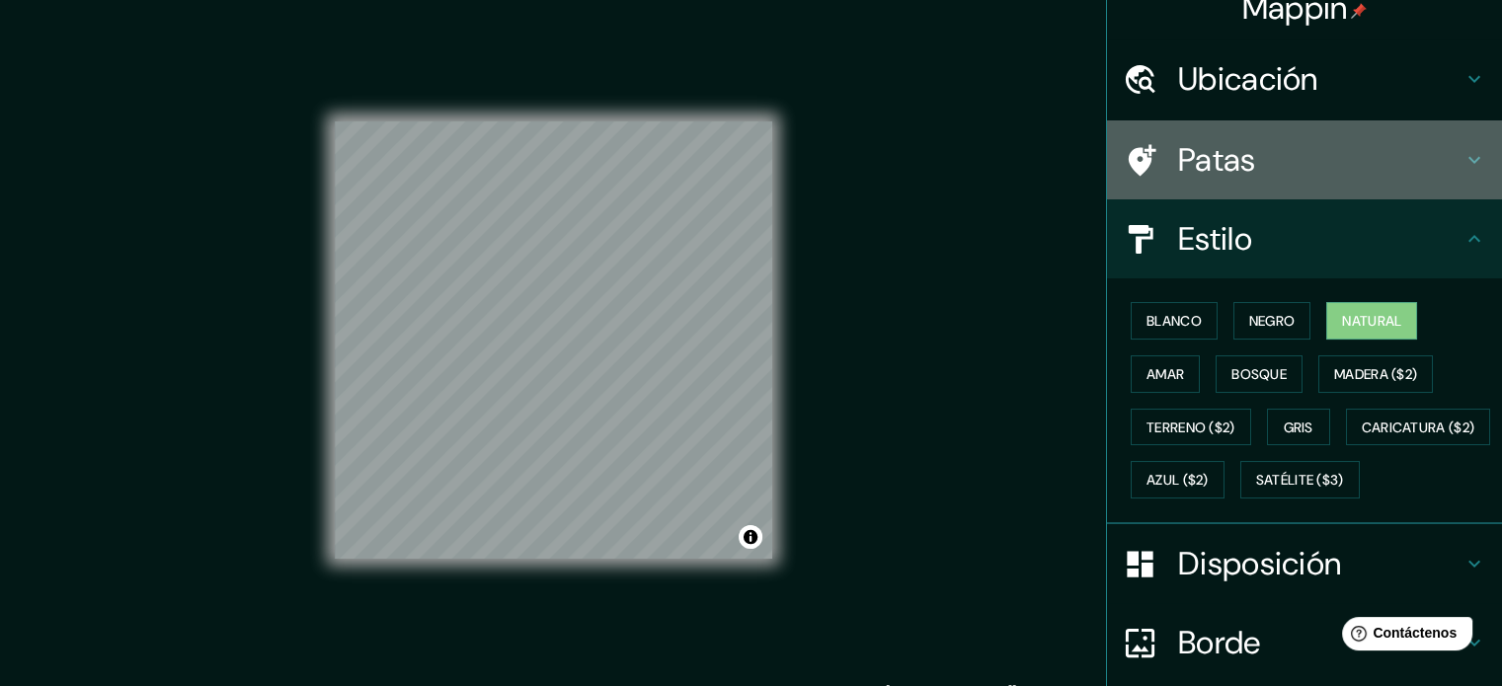
click at [1206, 150] on font "Patas" at bounding box center [1217, 159] width 78 height 41
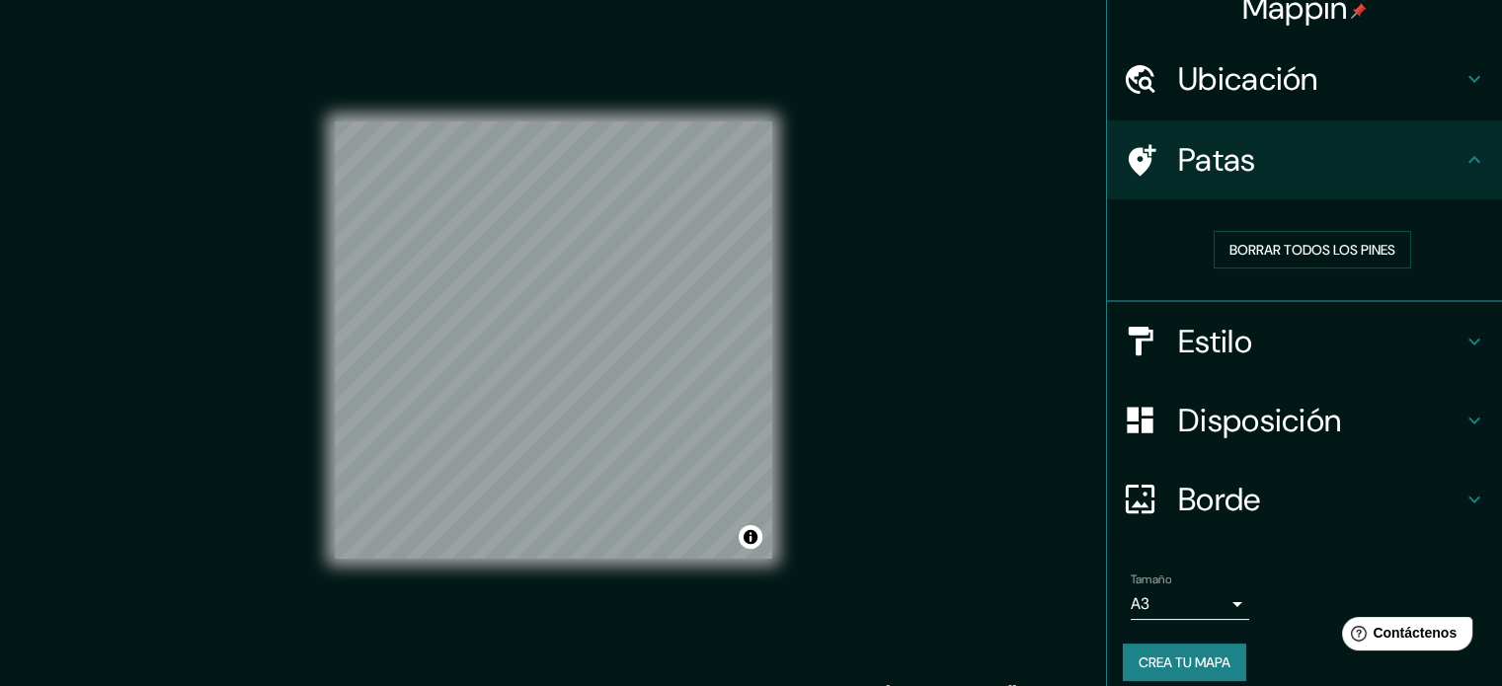
click at [1206, 150] on font "Patas" at bounding box center [1217, 159] width 78 height 41
click at [1195, 91] on font "Ubicación" at bounding box center [1248, 78] width 140 height 41
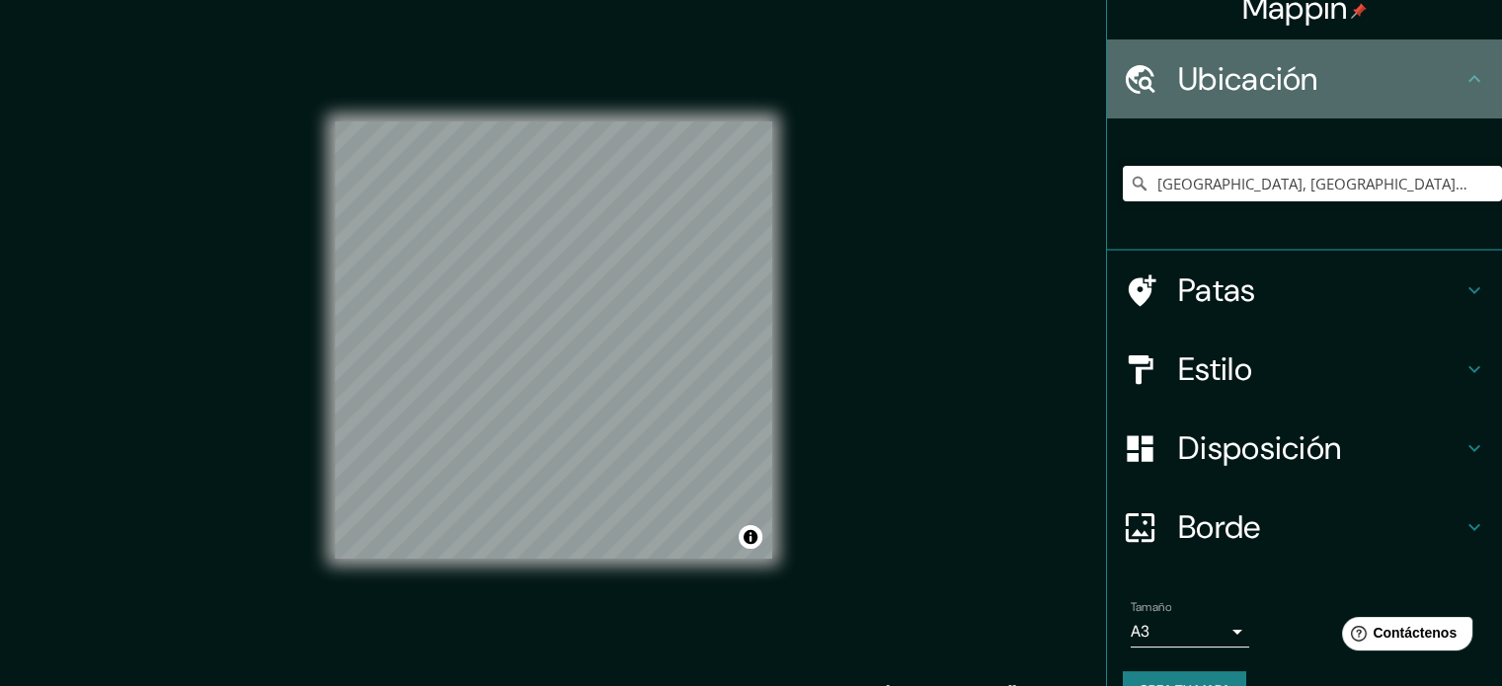
click at [1195, 91] on font "Ubicación" at bounding box center [1248, 78] width 140 height 41
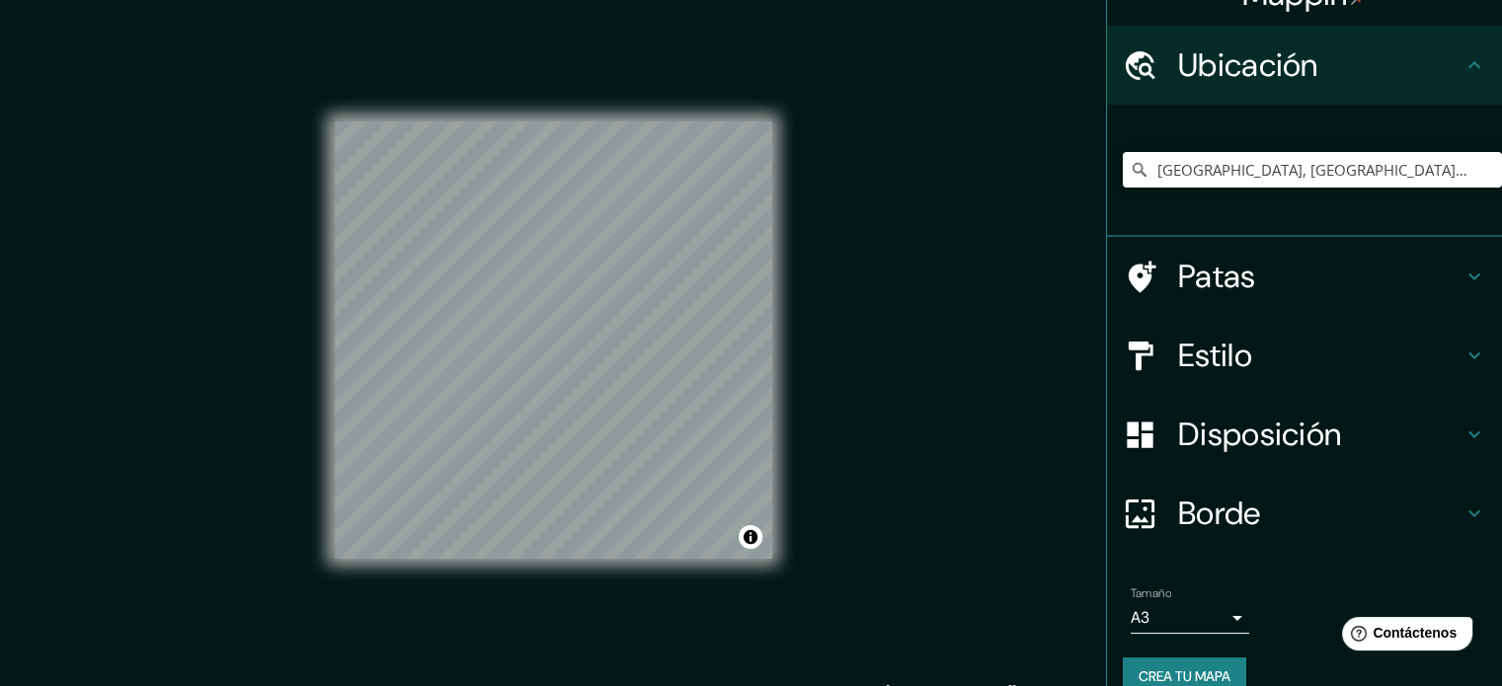
scroll to position [68, 0]
